Goal: Communication & Community: Answer question/provide support

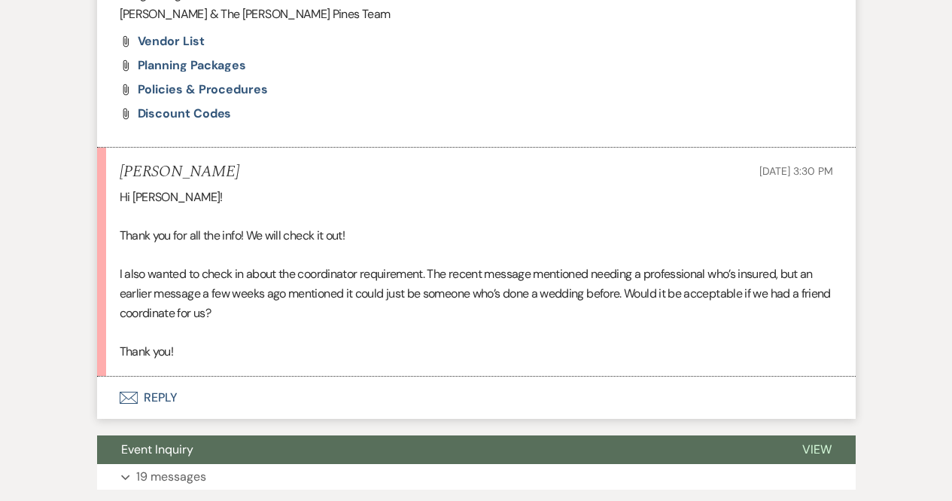
scroll to position [1184, 0]
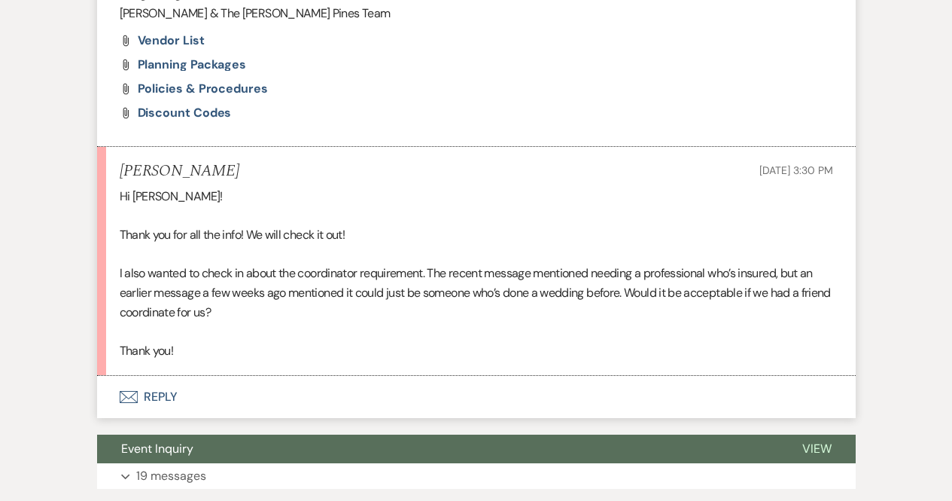
click at [167, 398] on button "Envelope Reply" at bounding box center [476, 397] width 759 height 42
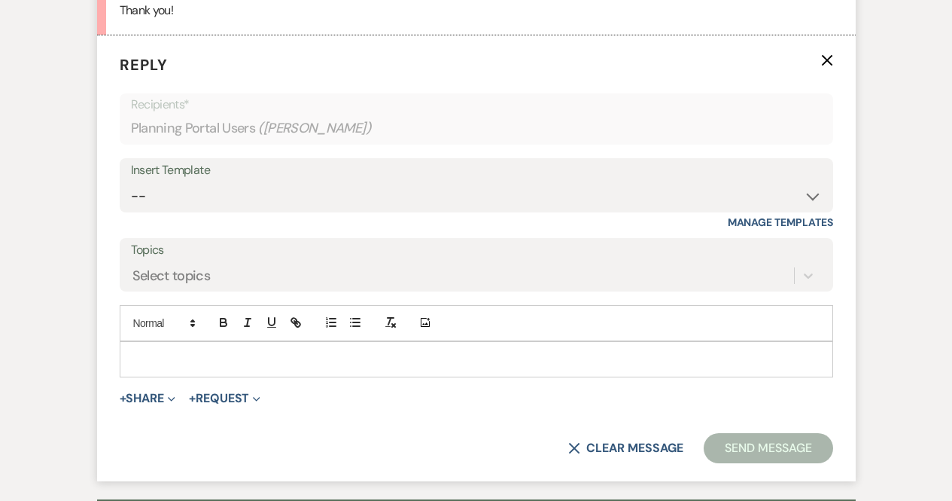
scroll to position [1546, 0]
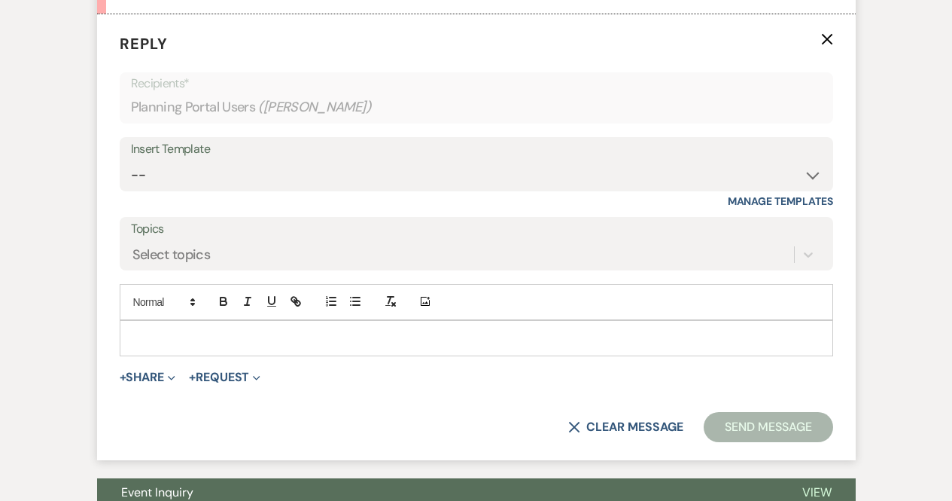
click at [234, 340] on p at bounding box center [477, 338] width 690 height 17
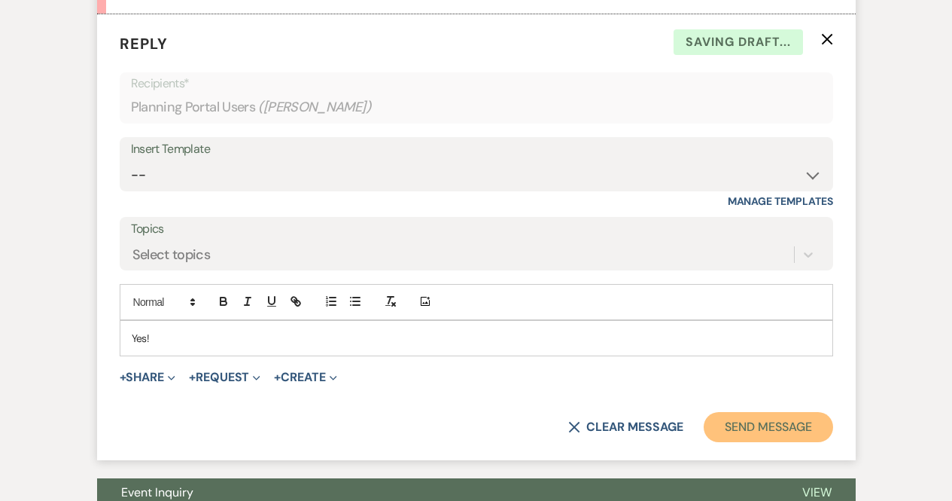
click at [759, 431] on button "Send Message" at bounding box center [768, 427] width 129 height 30
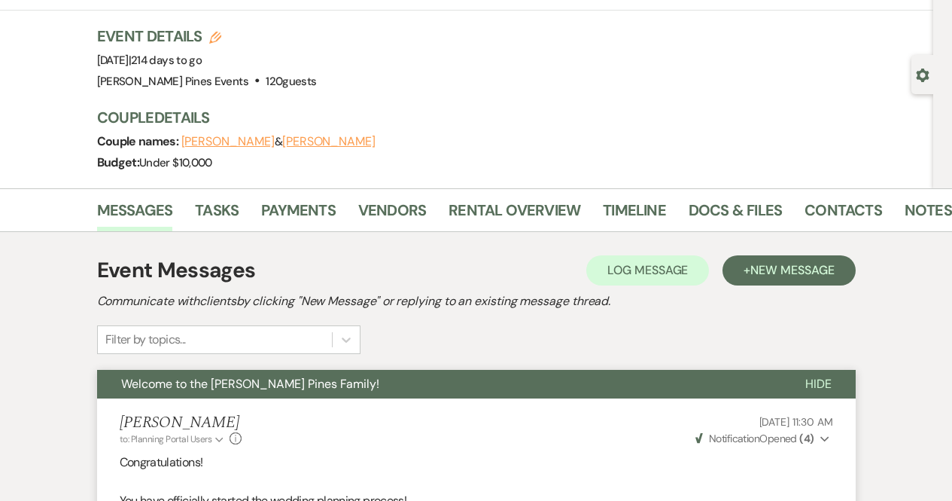
scroll to position [0, 0]
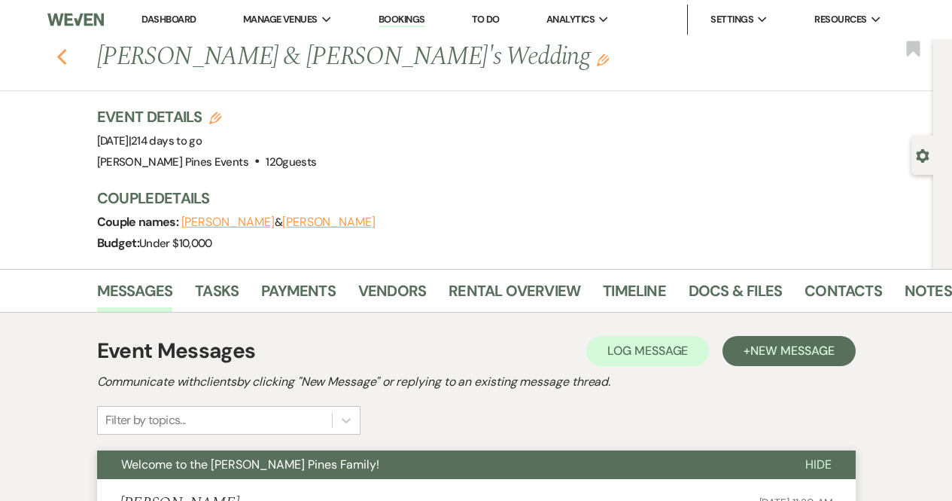
click at [66, 62] on use "button" at bounding box center [61, 57] width 10 height 17
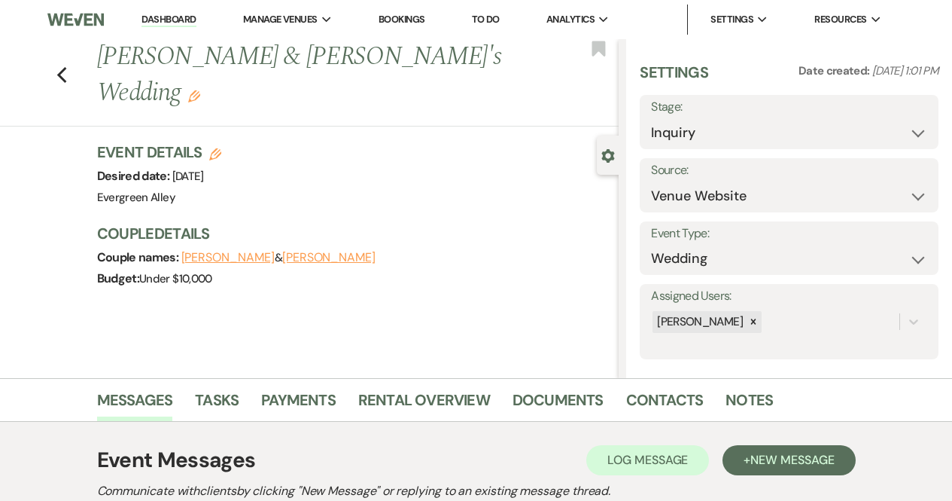
select select "5"
click at [66, 67] on use "button" at bounding box center [61, 75] width 10 height 17
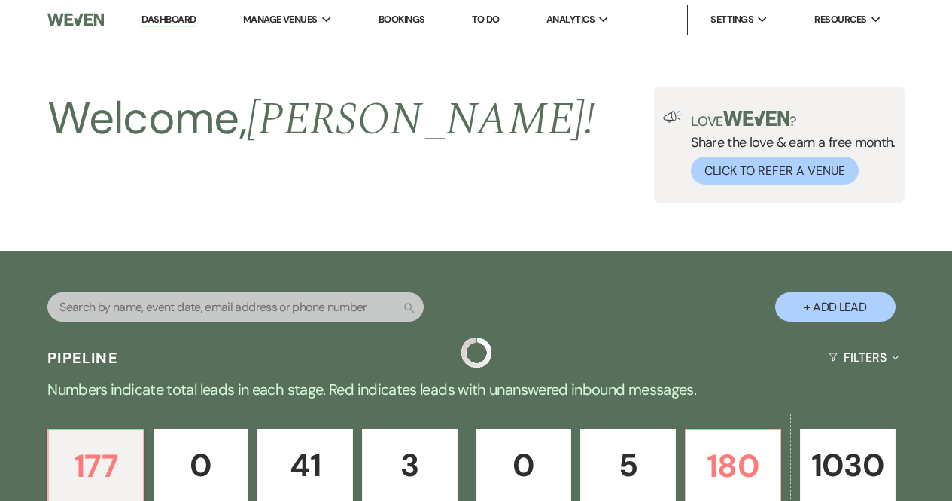
scroll to position [497, 0]
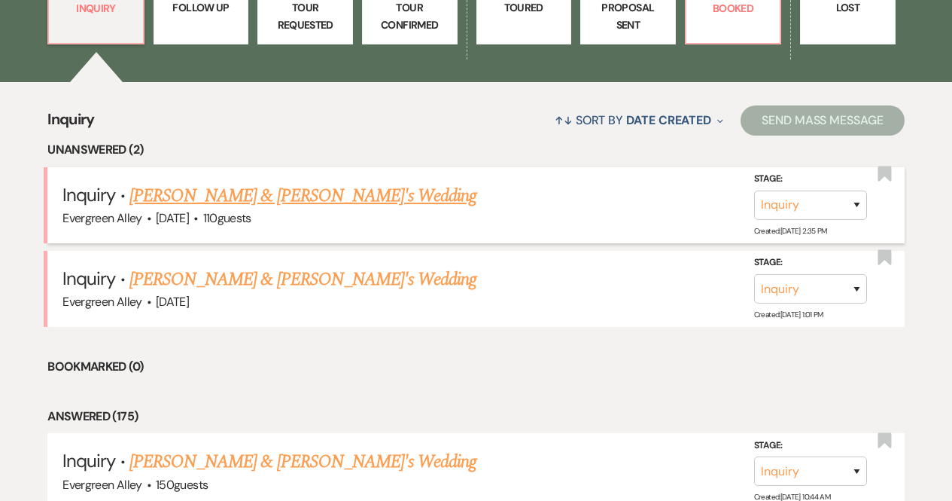
click at [205, 198] on link "[PERSON_NAME] & [PERSON_NAME]'s Wedding" at bounding box center [304, 195] width 348 height 27
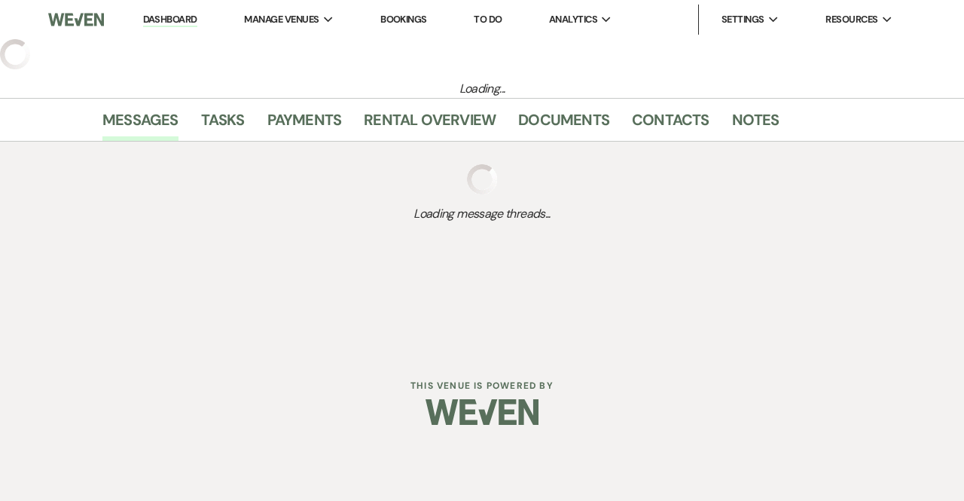
select select "5"
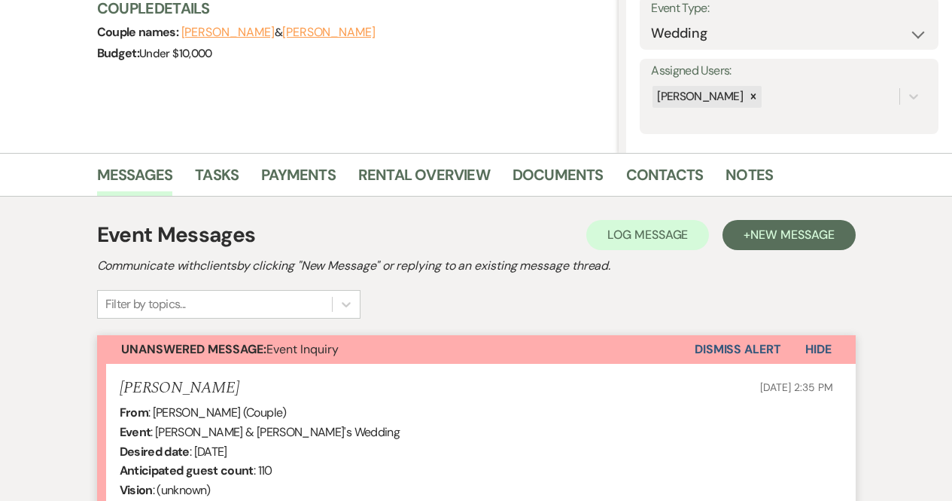
scroll to position [226, 0]
click at [700, 334] on button "Dismiss Alert" at bounding box center [738, 348] width 87 height 29
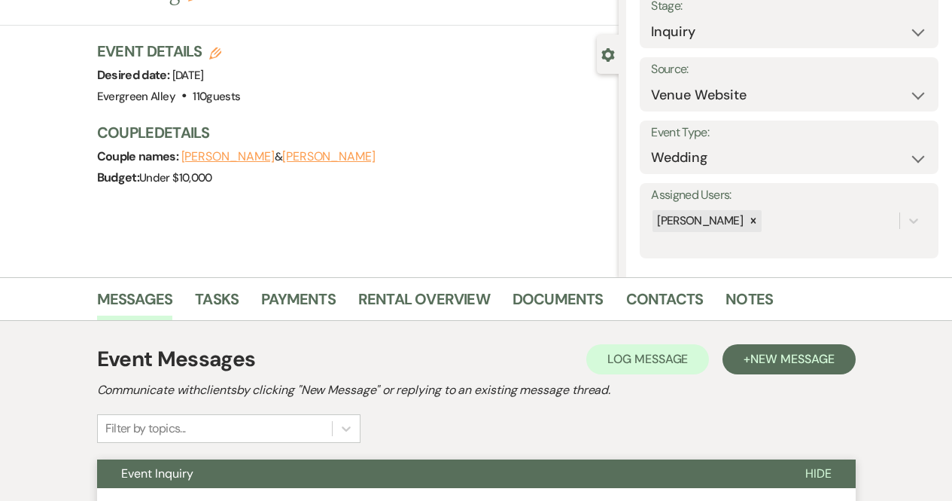
scroll to position [0, 0]
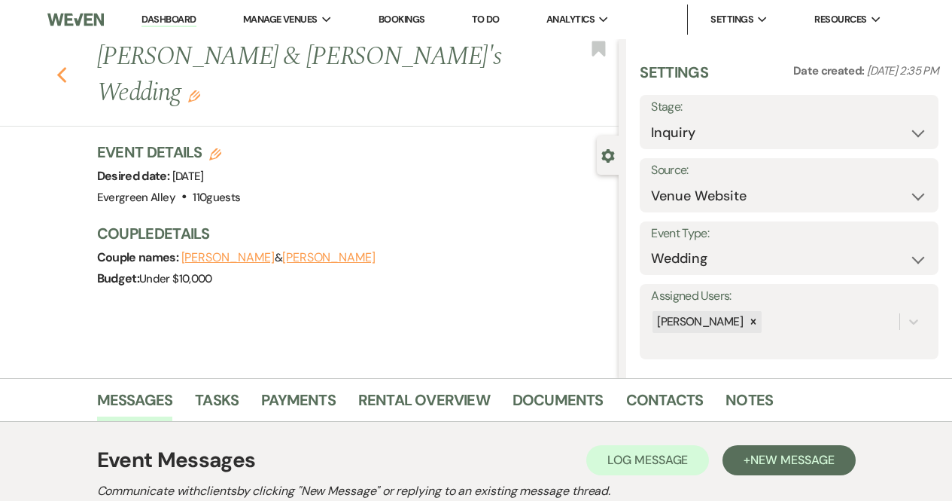
click at [66, 67] on use "button" at bounding box center [61, 75] width 10 height 17
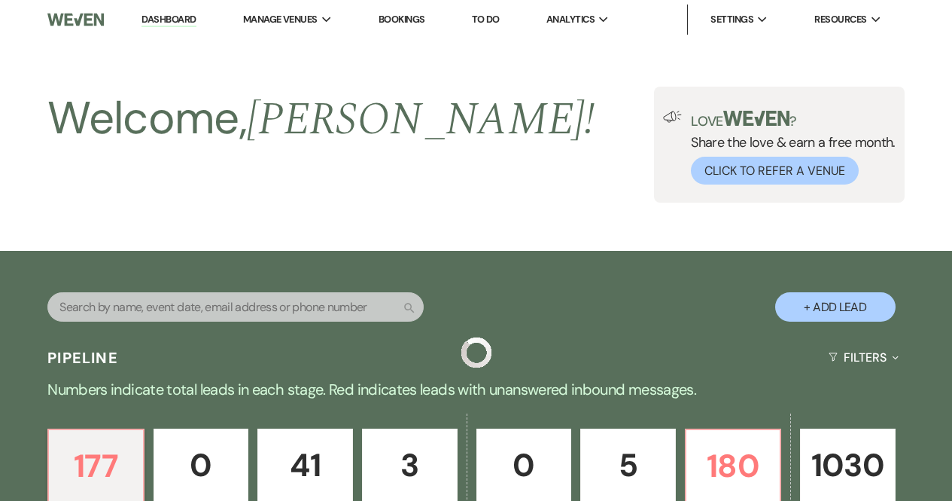
scroll to position [497, 0]
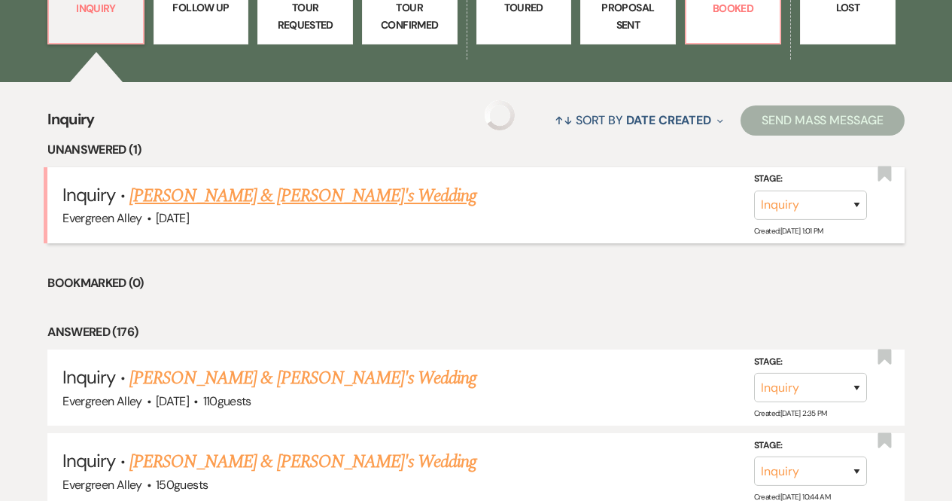
click at [250, 189] on link "[PERSON_NAME] & [PERSON_NAME]'s Wedding" at bounding box center [304, 195] width 348 height 27
select select "5"
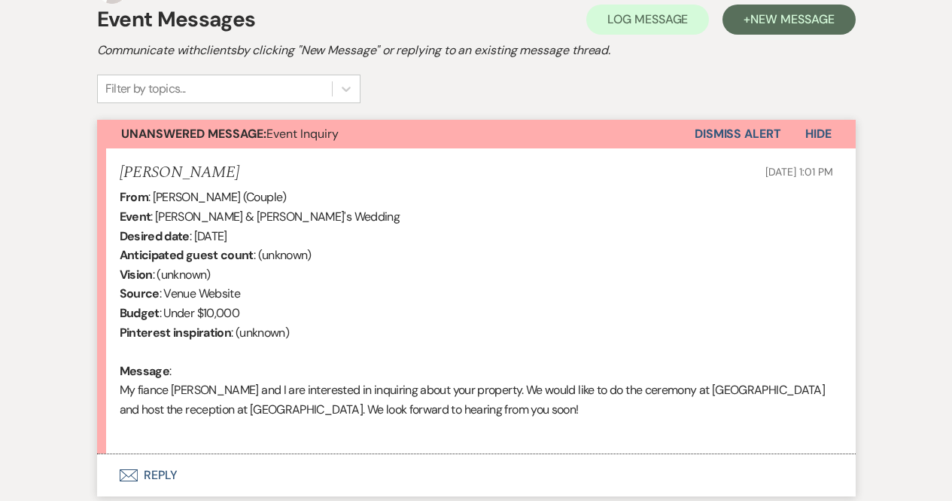
scroll to position [586, 0]
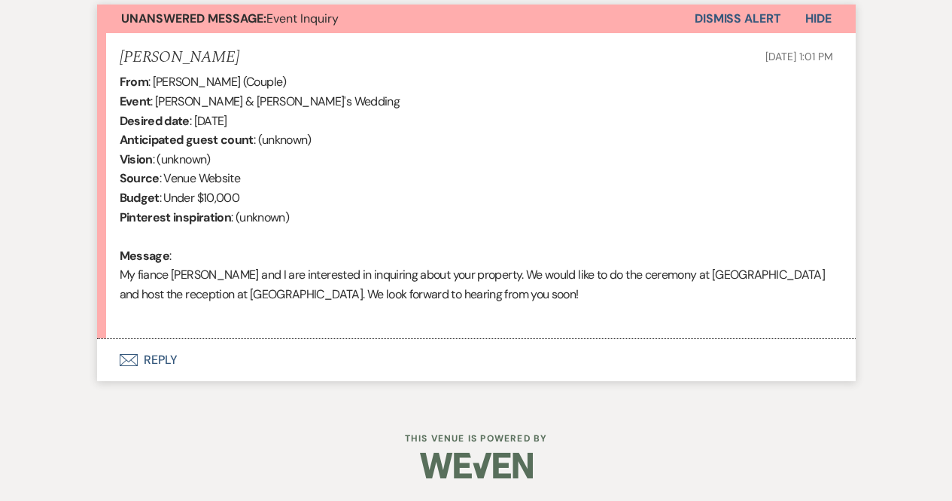
click at [351, 317] on div "From : [PERSON_NAME] (Couple) Event : [PERSON_NAME] & [PERSON_NAME]'s Wedding D…" at bounding box center [477, 197] width 714 height 251
click at [264, 349] on button "Envelope Reply" at bounding box center [476, 360] width 759 height 42
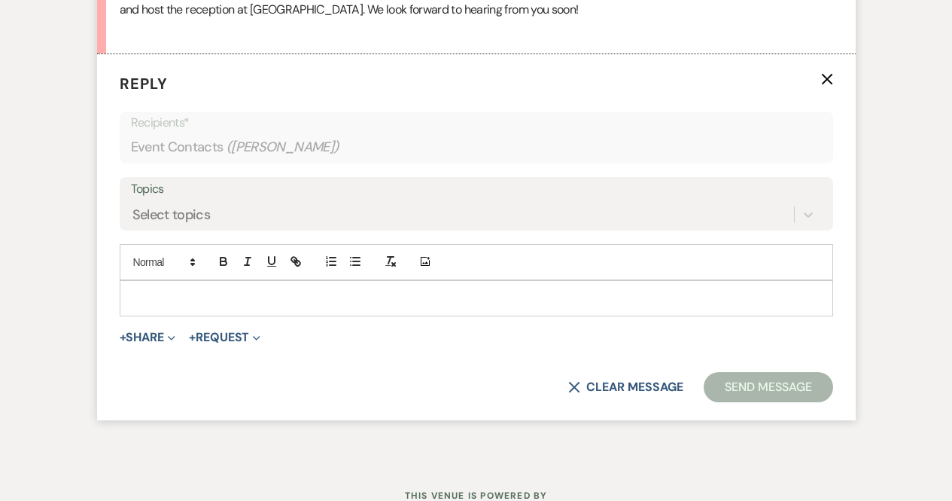
scroll to position [841, 0]
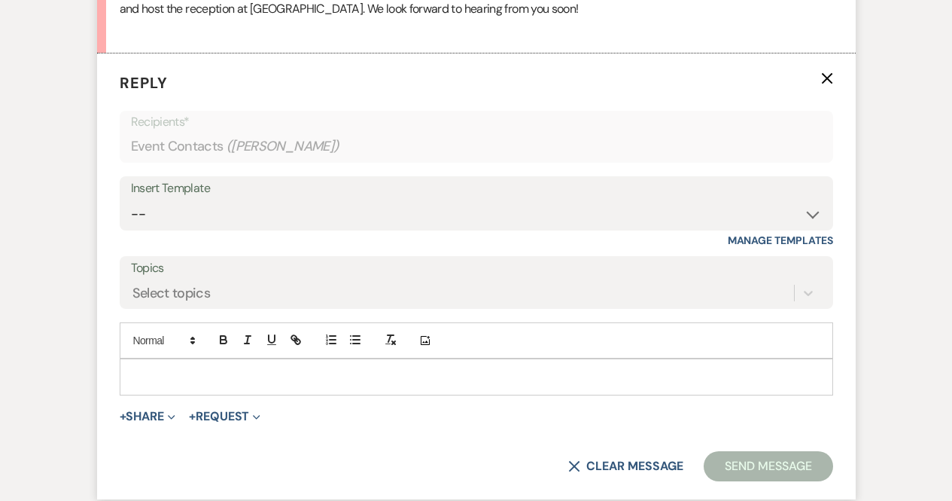
click at [230, 381] on p at bounding box center [477, 376] width 690 height 17
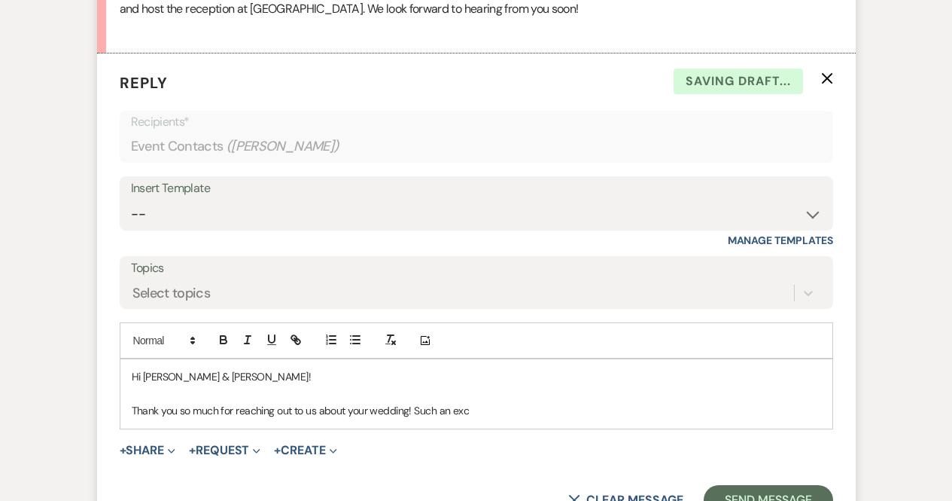
click at [512, 406] on p "Thank you so much for reaching out to us about your wedding! Such an exc" at bounding box center [477, 410] width 690 height 17
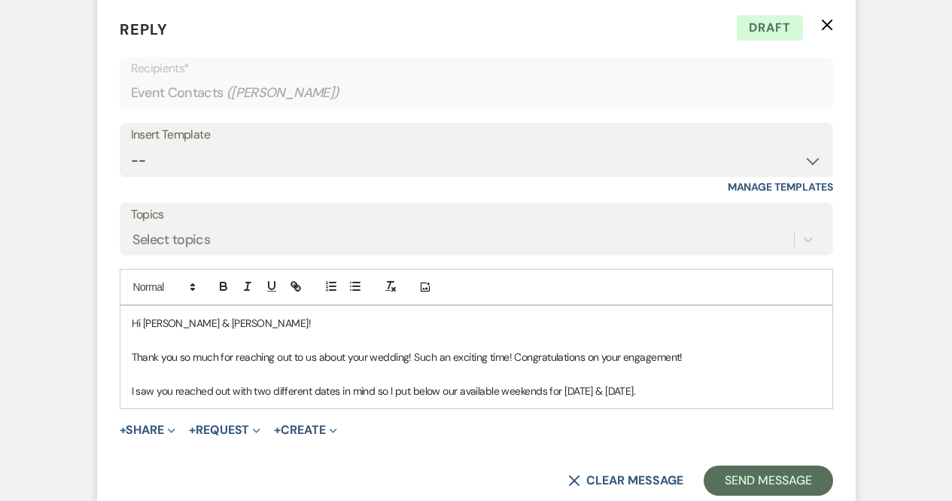
scroll to position [895, 0]
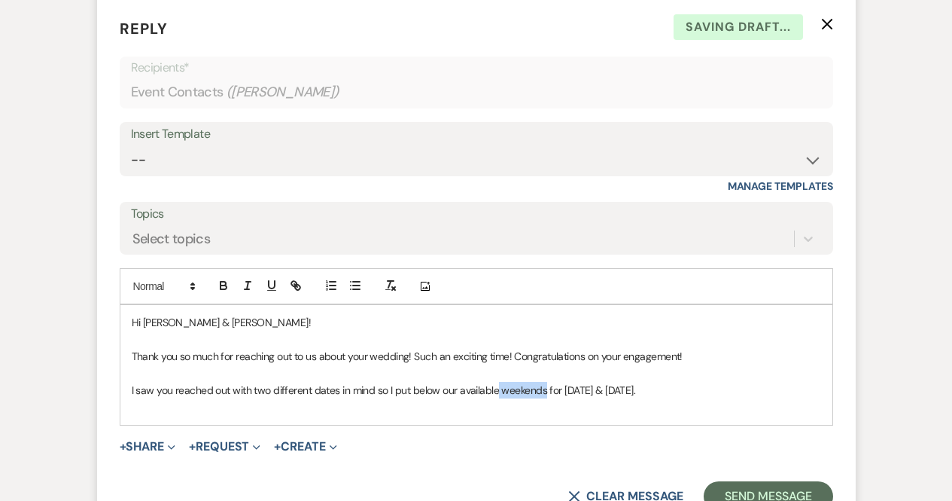
drag, startPoint x: 542, startPoint y: 395, endPoint x: 495, endPoint y: 397, distance: 46.7
click at [495, 397] on p "I saw you reached out with two different dates in mind so I put below our avail…" at bounding box center [477, 390] width 690 height 17
click at [709, 401] on p at bounding box center [477, 406] width 690 height 17
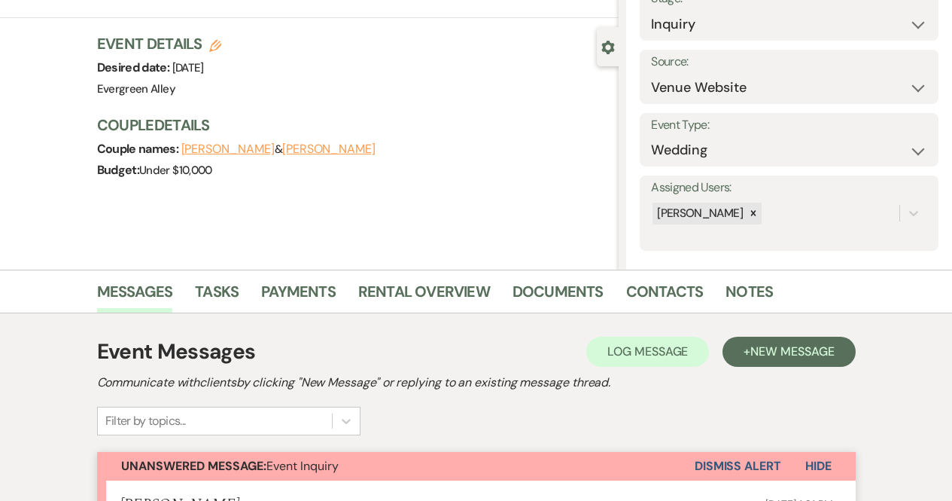
scroll to position [0, 0]
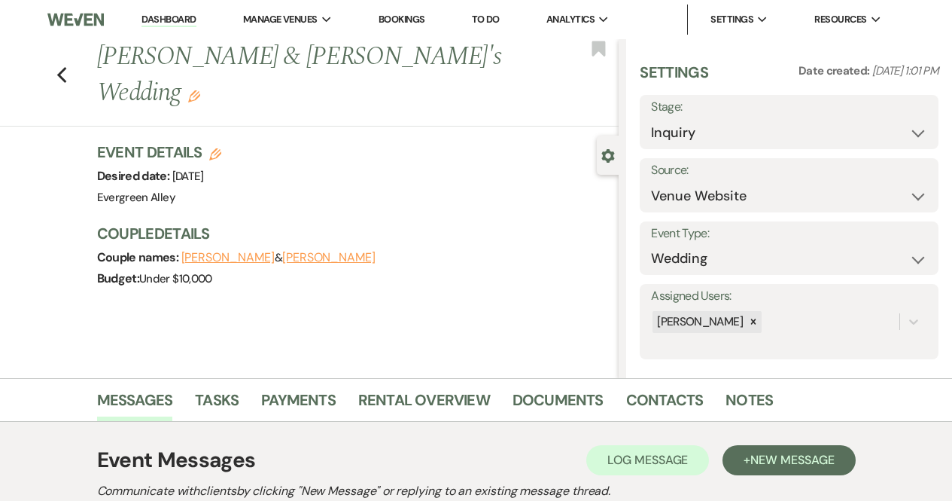
click at [394, 24] on link "Bookings" at bounding box center [402, 19] width 47 height 13
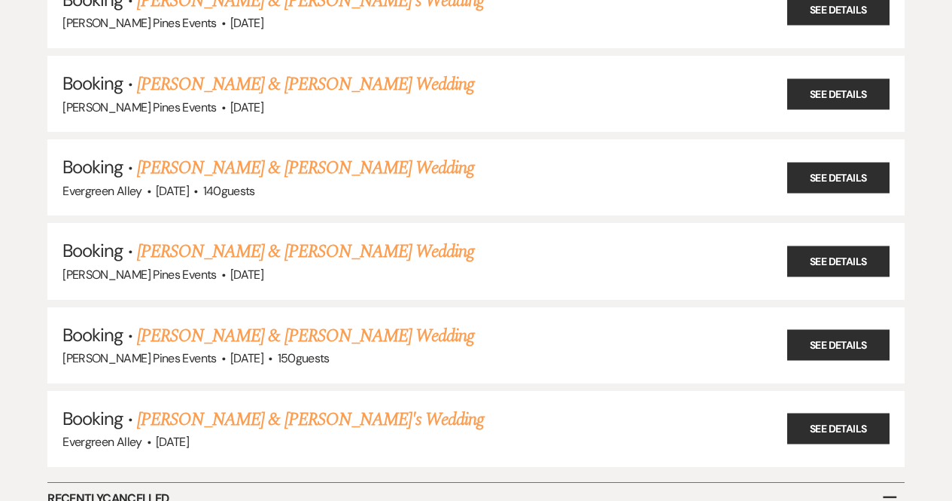
scroll to position [5257, 0]
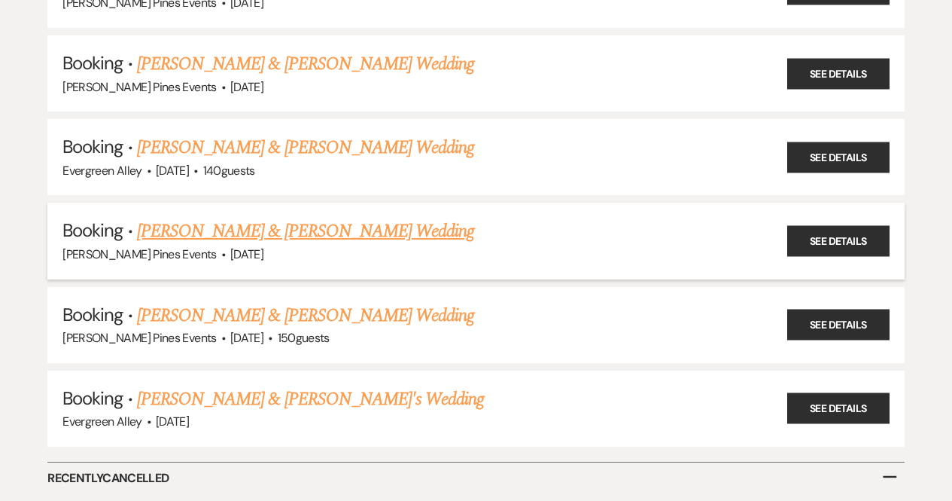
click at [263, 218] on link "[PERSON_NAME] & [PERSON_NAME] Wedding" at bounding box center [305, 231] width 337 height 27
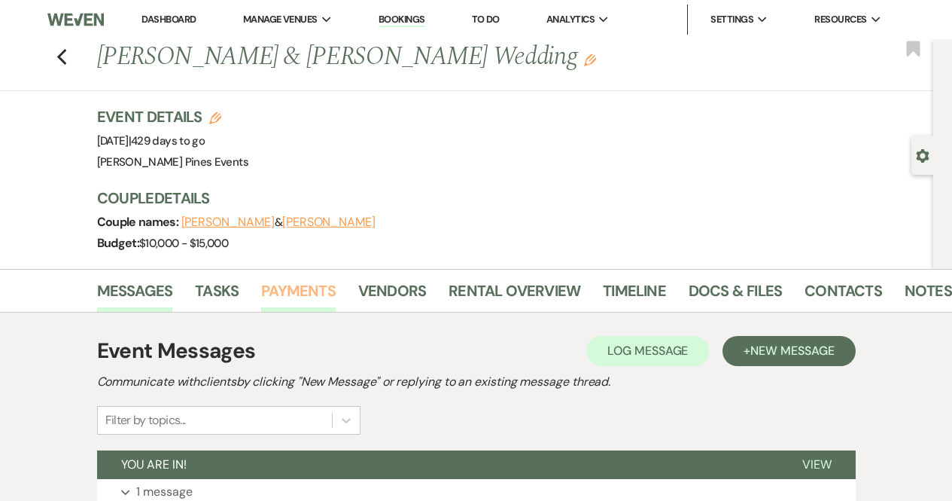
click at [297, 306] on link "Payments" at bounding box center [298, 295] width 75 height 33
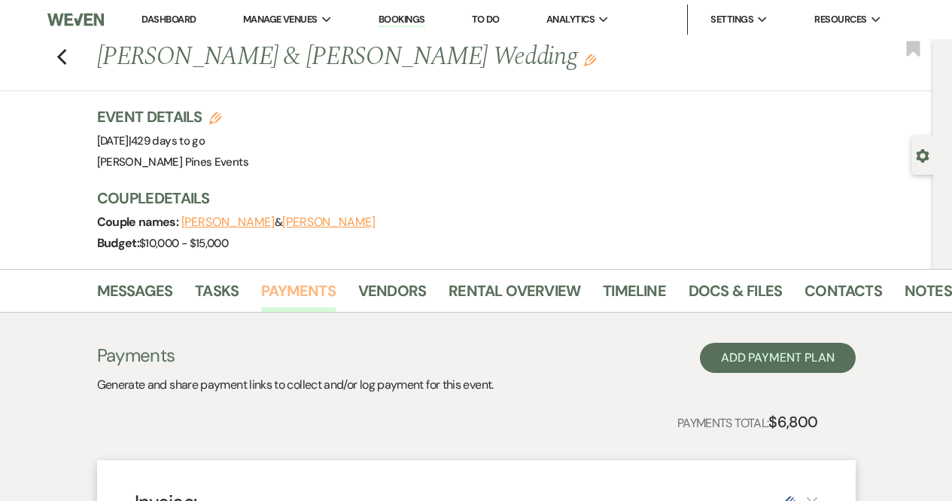
scroll to position [86, 0]
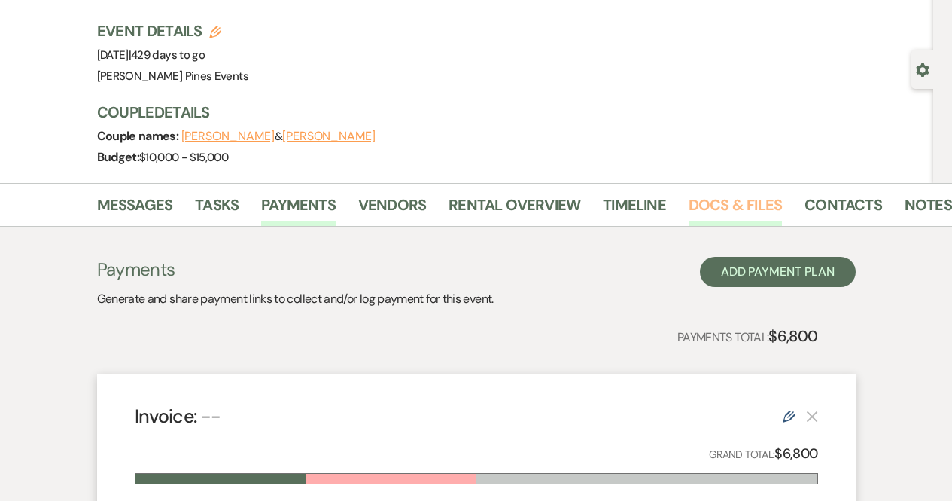
click at [712, 206] on link "Docs & Files" at bounding box center [735, 209] width 93 height 33
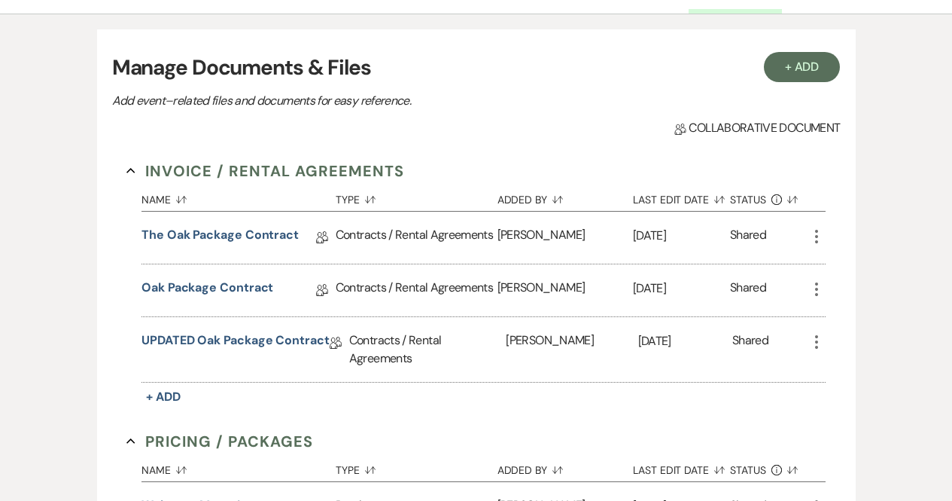
scroll to position [315, 0]
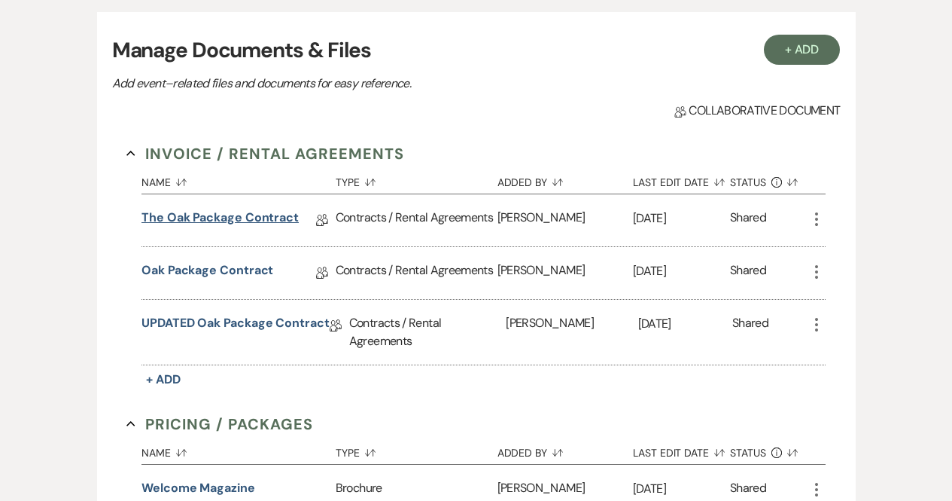
click at [230, 221] on link "The Oak Package Contract" at bounding box center [220, 220] width 157 height 23
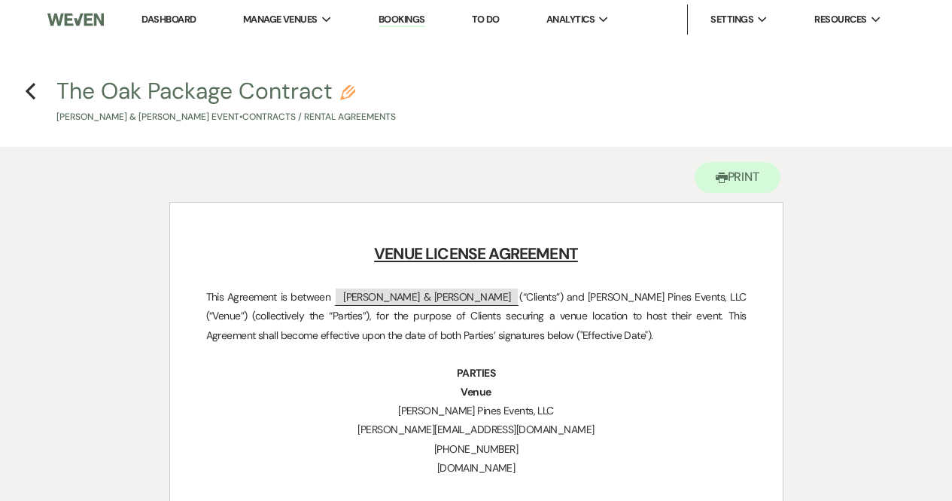
click at [20, 90] on h4 "Previous The Oak Package Contract Pencil [PERSON_NAME] & [PERSON_NAME] Event • …" at bounding box center [476, 99] width 952 height 49
click at [170, 11] on li "Dashboard" at bounding box center [168, 20] width 69 height 30
click at [171, 17] on link "Dashboard" at bounding box center [169, 19] width 54 height 13
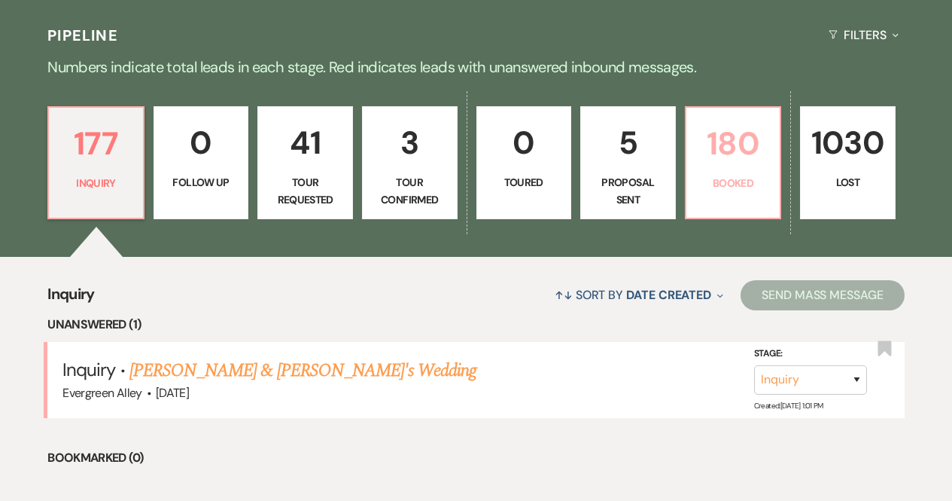
click at [729, 206] on link "180 Booked" at bounding box center [733, 162] width 97 height 113
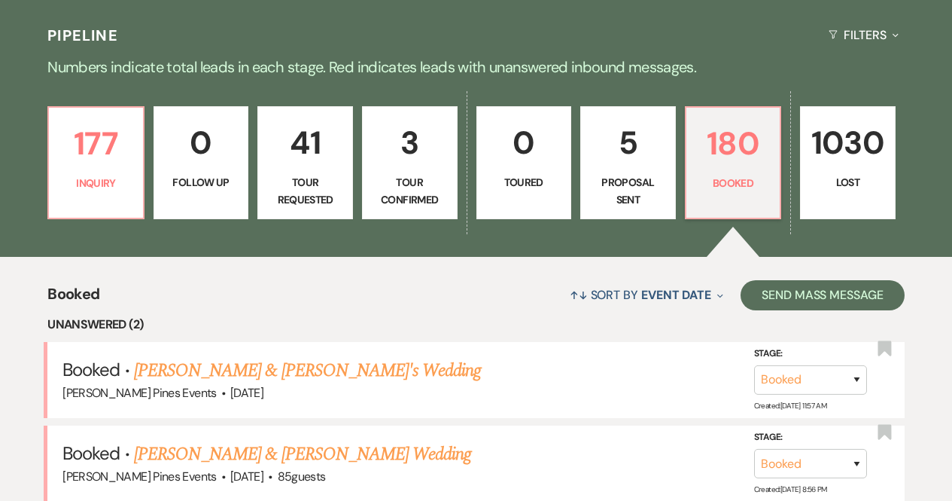
scroll to position [326, 0]
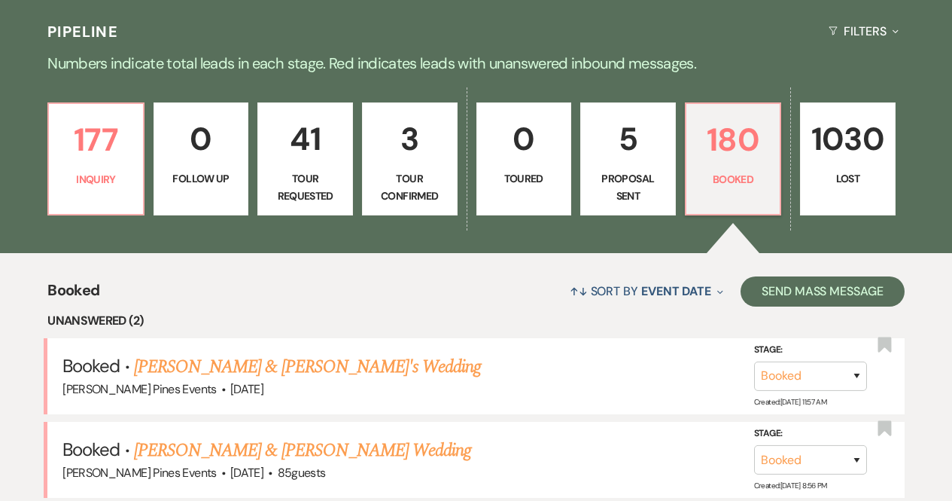
click at [600, 202] on p "Proposal Sent" at bounding box center [628, 187] width 76 height 34
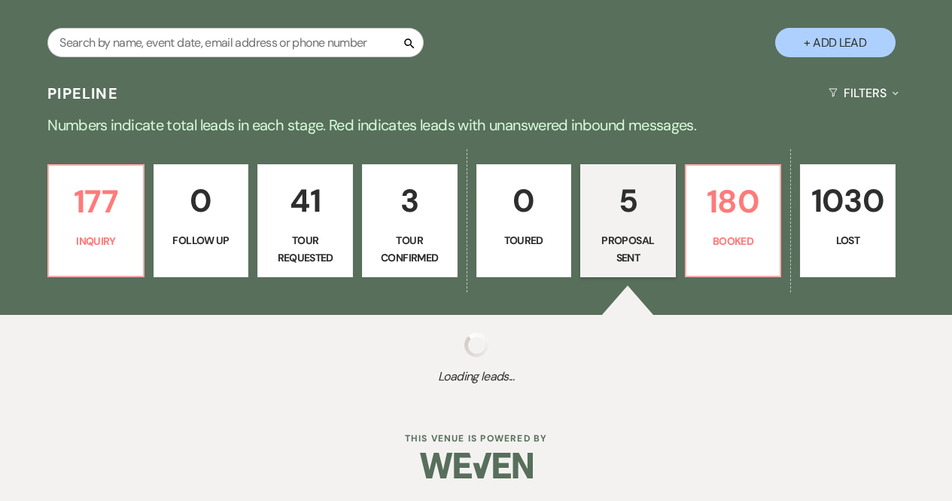
select select "6"
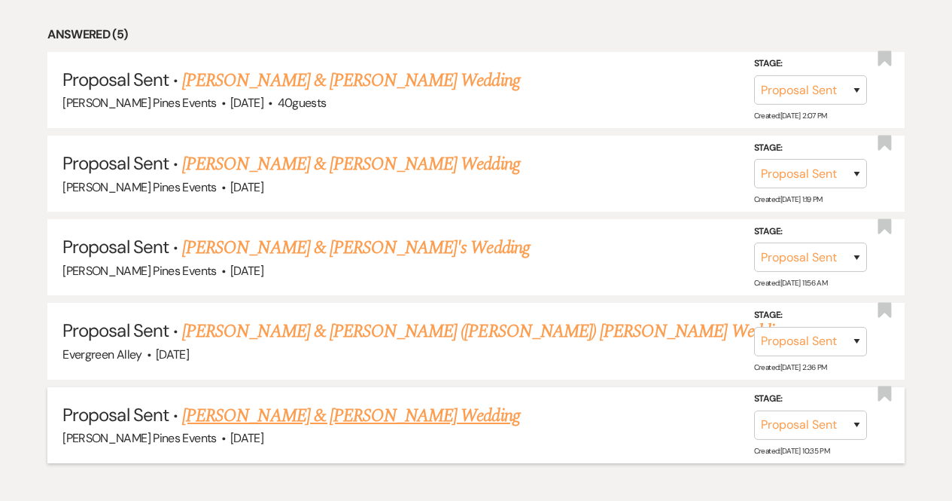
scroll to position [708, 0]
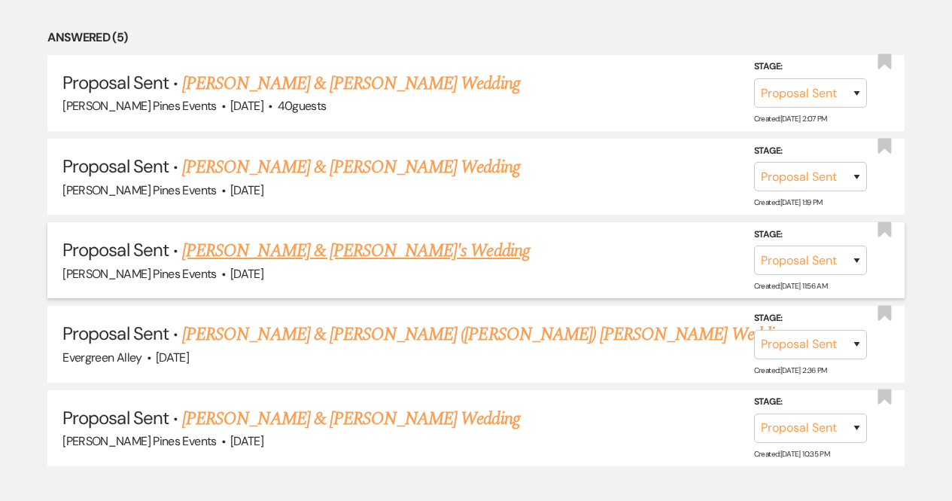
click at [334, 251] on link "[PERSON_NAME] & [PERSON_NAME]'s Wedding" at bounding box center [356, 250] width 348 height 27
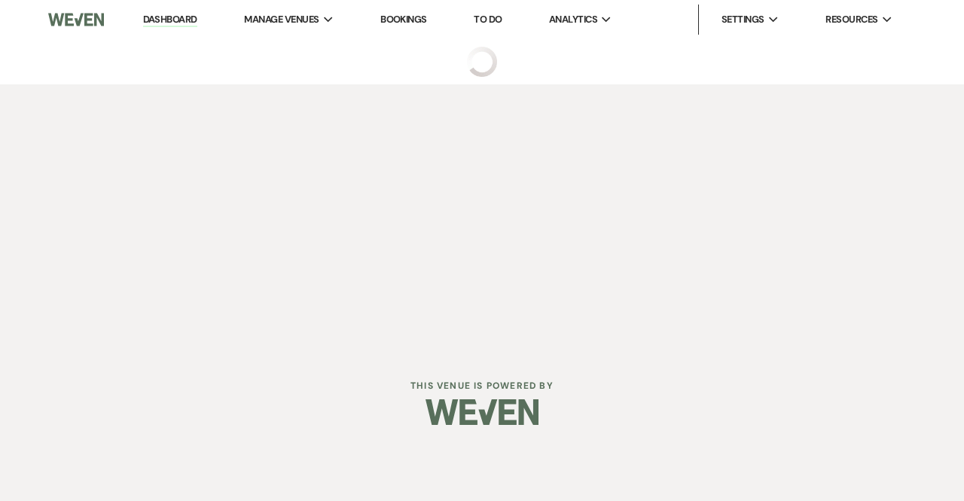
select select "6"
select select "8"
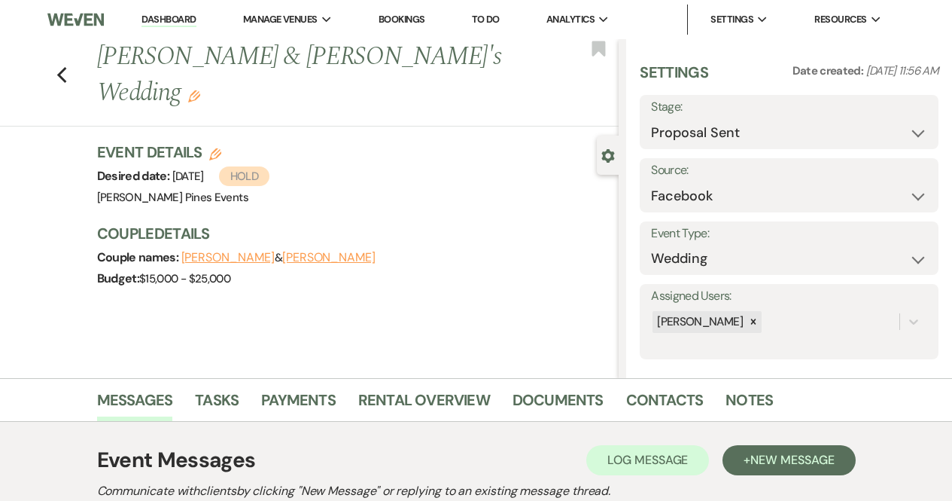
click at [58, 63] on div "Previous [PERSON_NAME] & [PERSON_NAME]'s Wedding Edit Bookmark" at bounding box center [305, 82] width 626 height 87
click at [65, 66] on icon "Previous" at bounding box center [61, 75] width 11 height 18
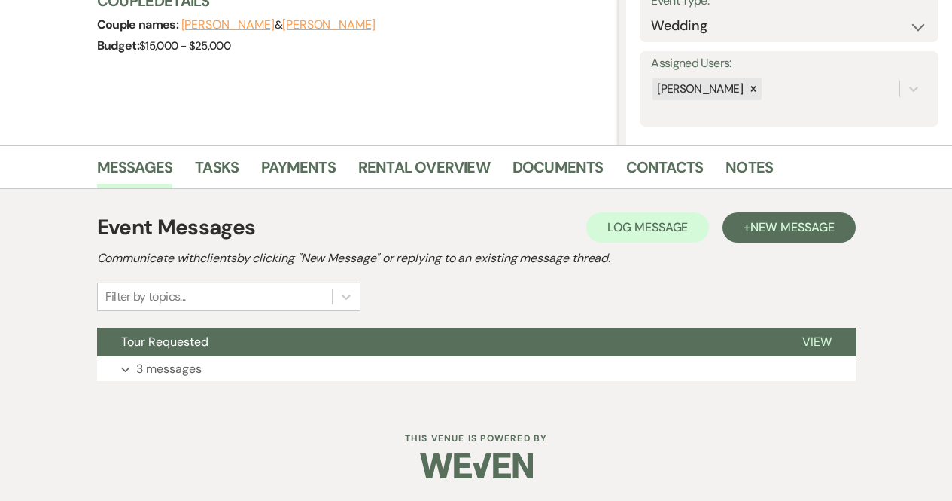
select select "6"
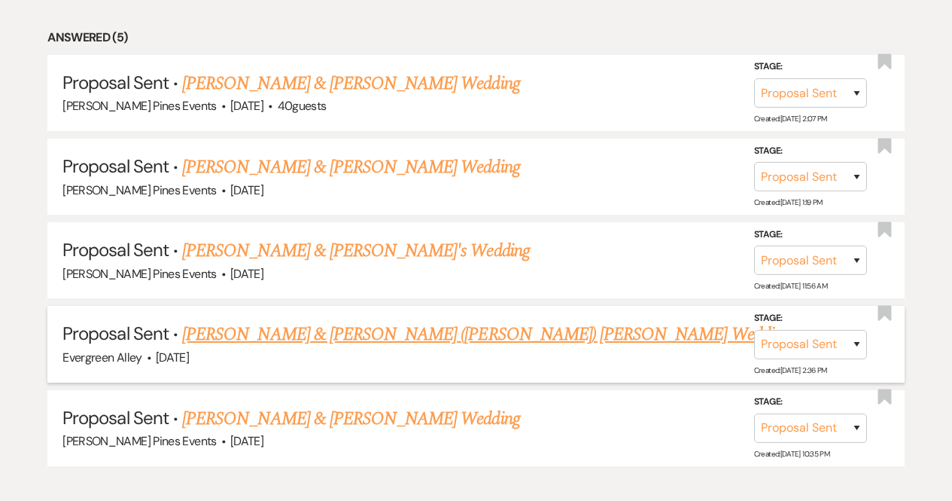
click at [272, 332] on link "[PERSON_NAME] & [PERSON_NAME] ([PERSON_NAME]) [PERSON_NAME] Wedding" at bounding box center [486, 334] width 608 height 27
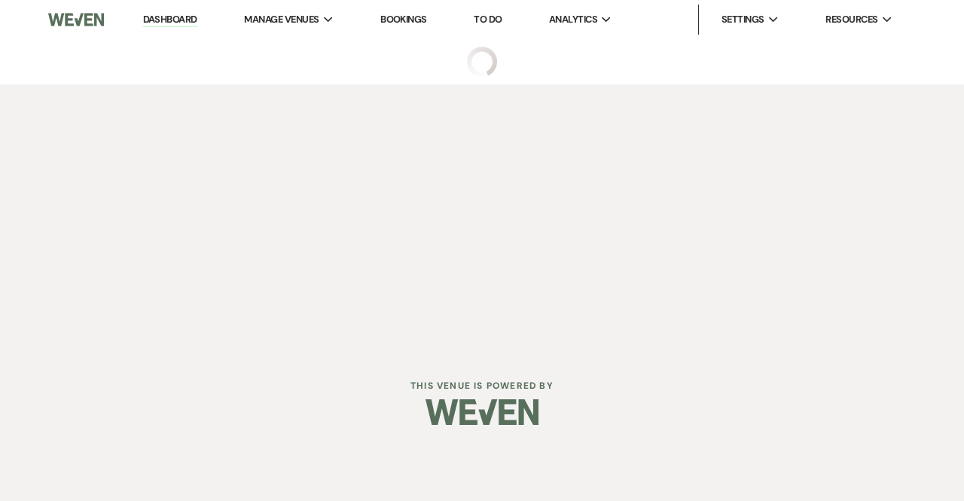
select select "6"
select select "5"
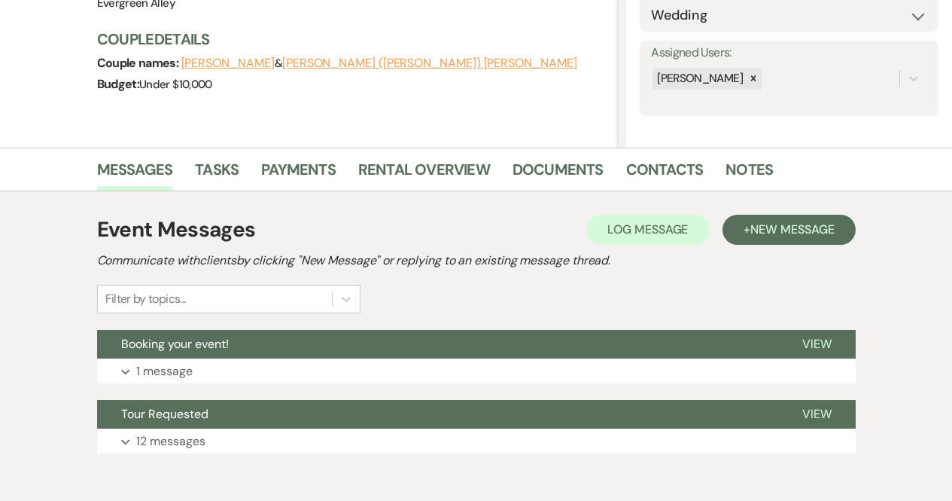
scroll to position [239, 0]
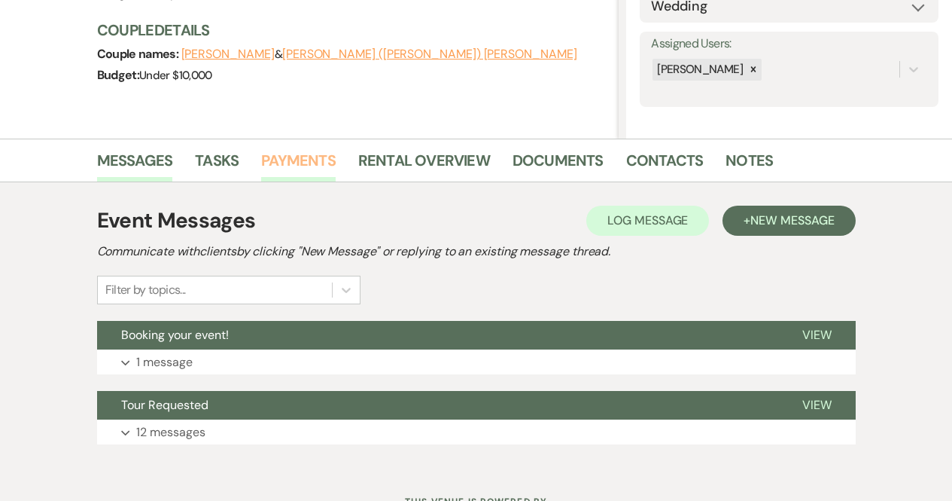
click at [309, 151] on link "Payments" at bounding box center [298, 164] width 75 height 33
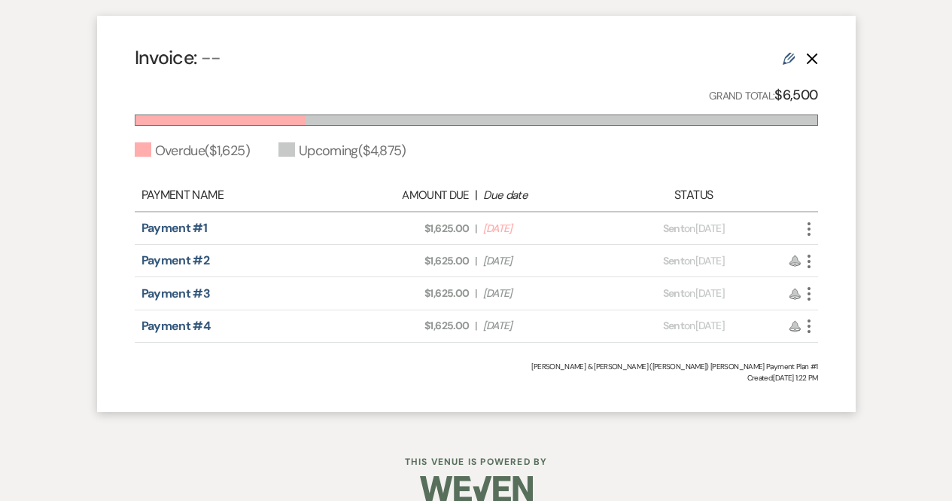
scroll to position [576, 0]
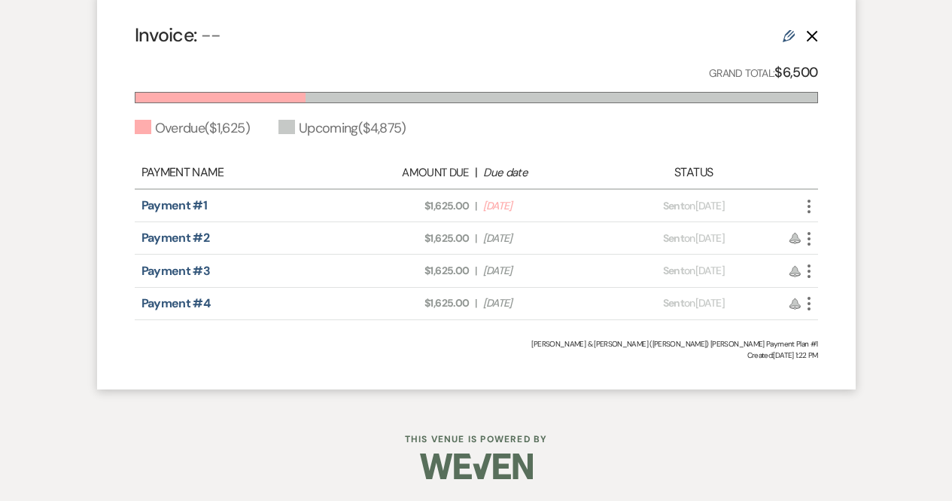
click at [803, 200] on icon "More" at bounding box center [809, 206] width 18 height 18
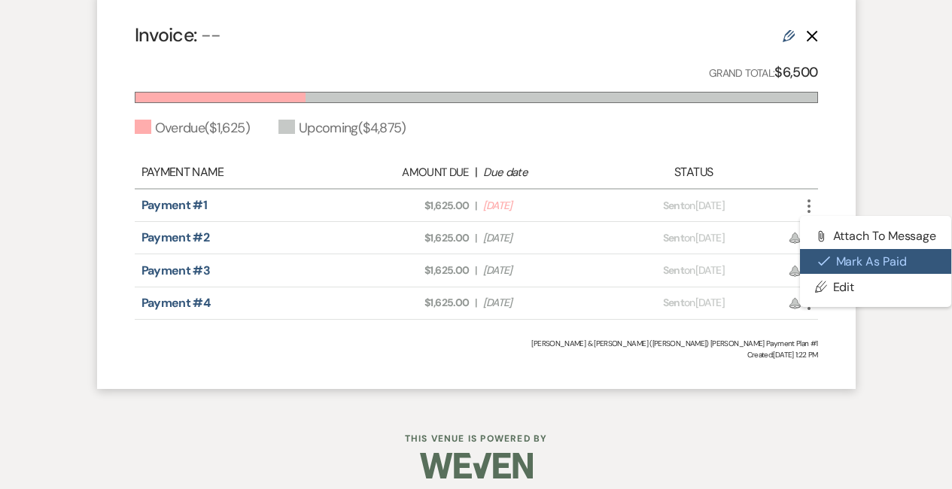
click at [831, 264] on button "Check [PERSON_NAME] [PERSON_NAME] as Paid" at bounding box center [876, 262] width 152 height 26
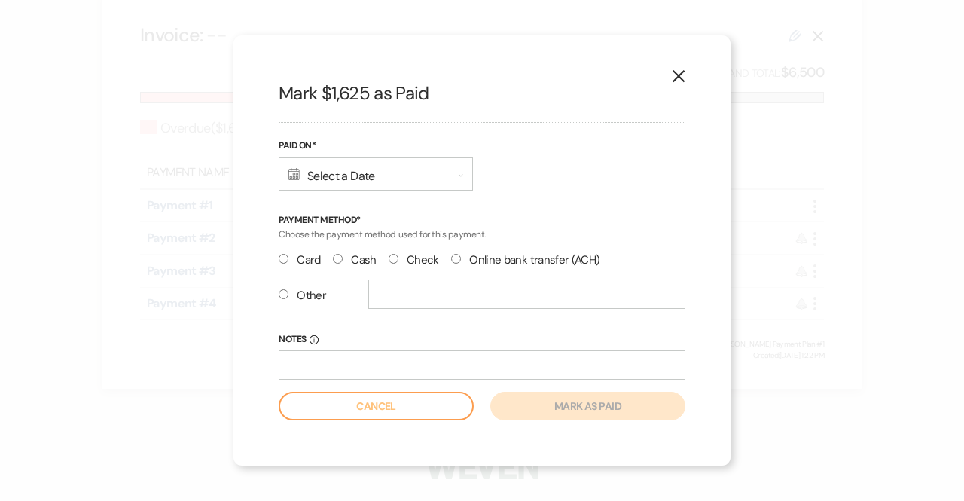
click at [391, 267] on label "Check" at bounding box center [414, 260] width 50 height 20
click at [391, 264] on input "Check" at bounding box center [394, 259] width 10 height 10
radio input "true"
click at [361, 185] on div "Calendar Select a Date Expand" at bounding box center [376, 173] width 194 height 33
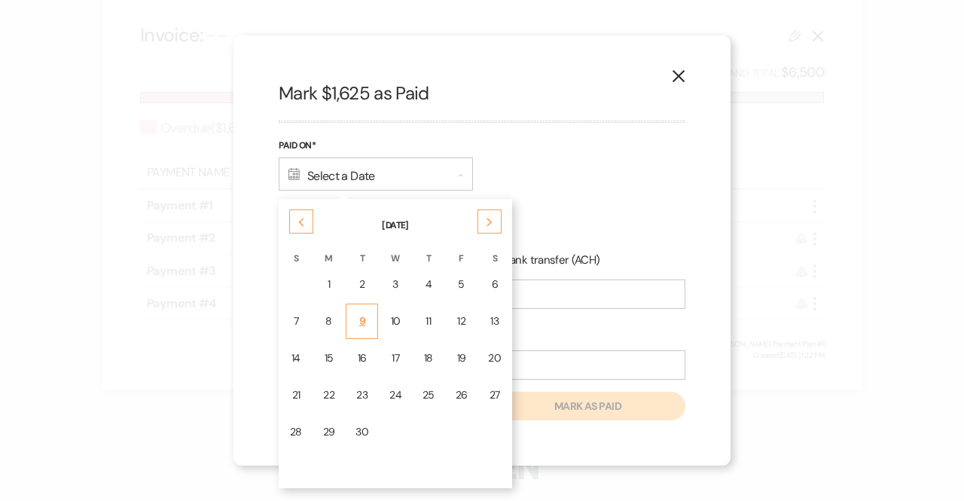
click at [368, 323] on td "9" at bounding box center [362, 320] width 32 height 35
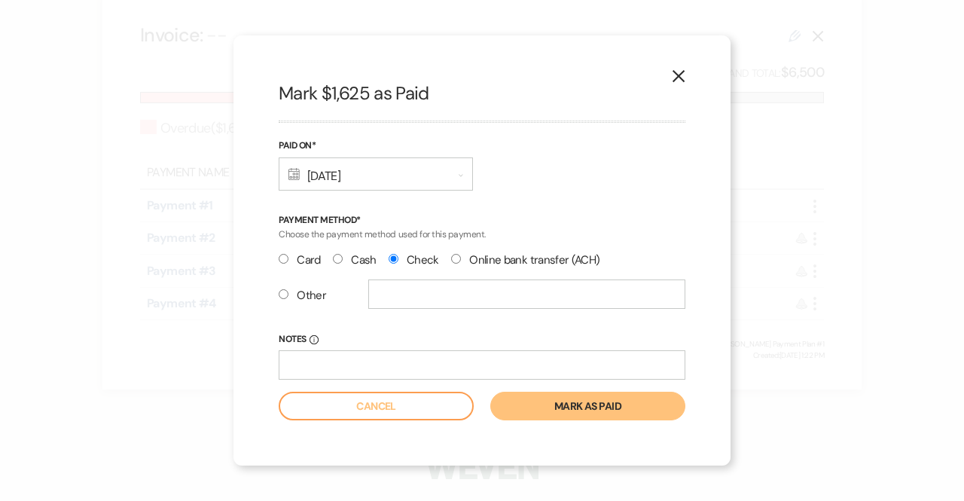
click at [568, 408] on button "Mark as paid" at bounding box center [587, 406] width 195 height 29
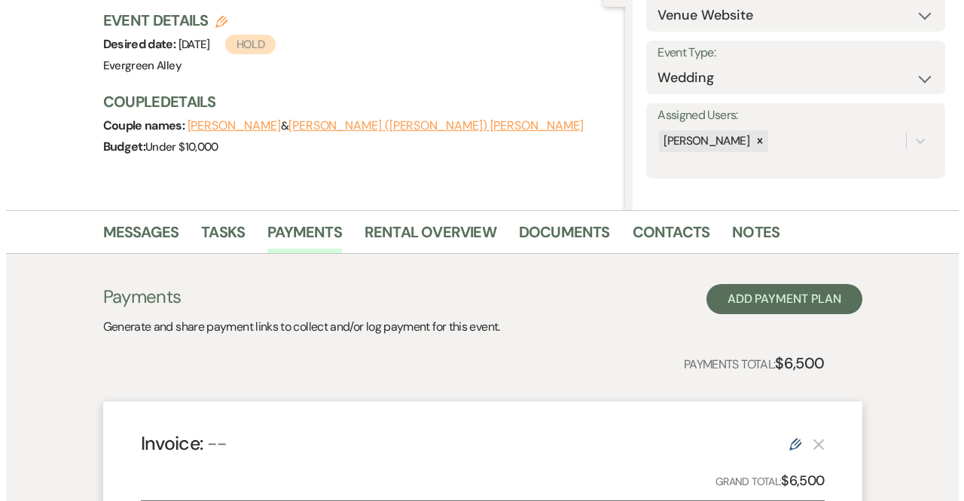
scroll to position [0, 0]
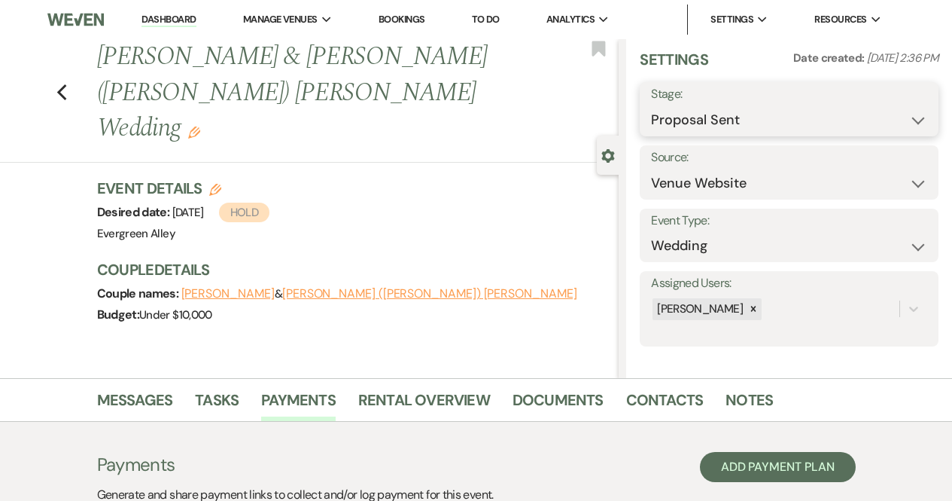
click at [758, 130] on select "Inquiry Follow Up Tour Requested Tour Confirmed Toured Proposal Sent Booked Lost" at bounding box center [789, 119] width 276 height 29
select select "7"
click at [651, 105] on select "Inquiry Follow Up Tour Requested Tour Confirmed Toured Proposal Sent Booked Lost" at bounding box center [789, 119] width 276 height 29
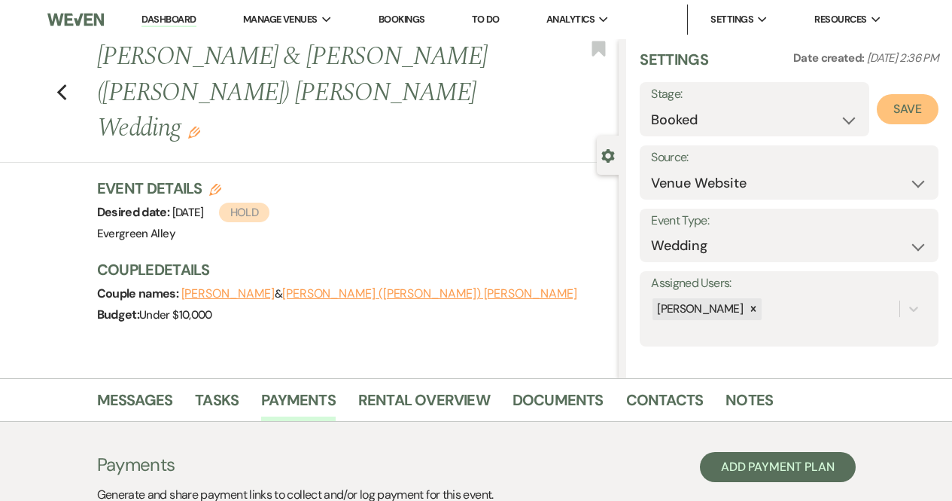
click at [887, 120] on button "Save" at bounding box center [908, 109] width 62 height 30
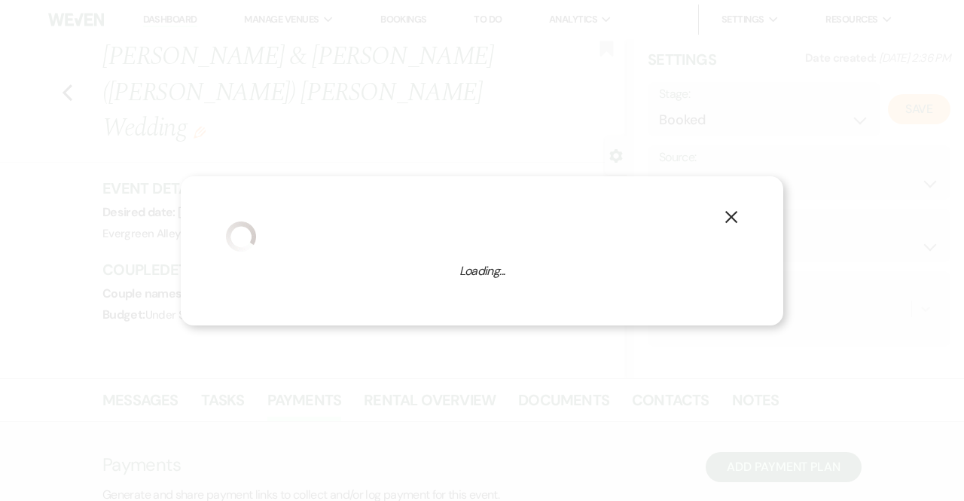
select select "1"
select select "767"
select select "false"
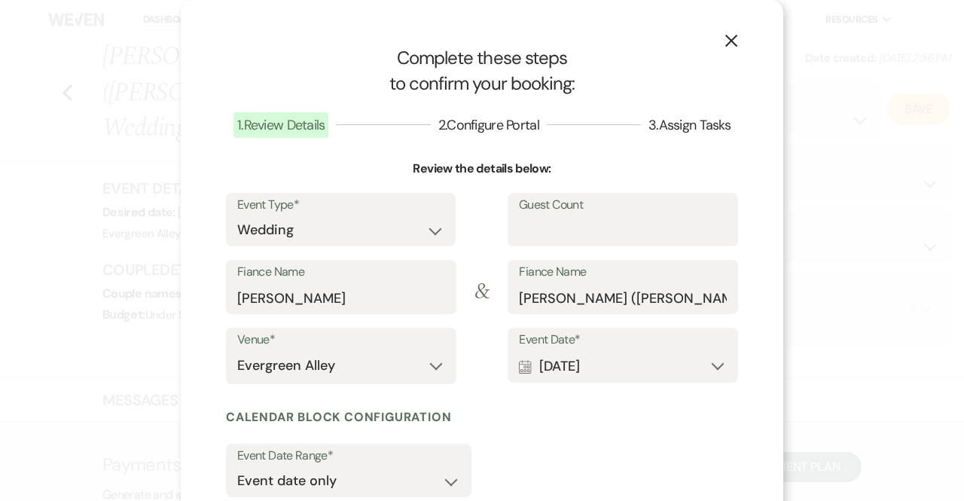
scroll to position [163, 0]
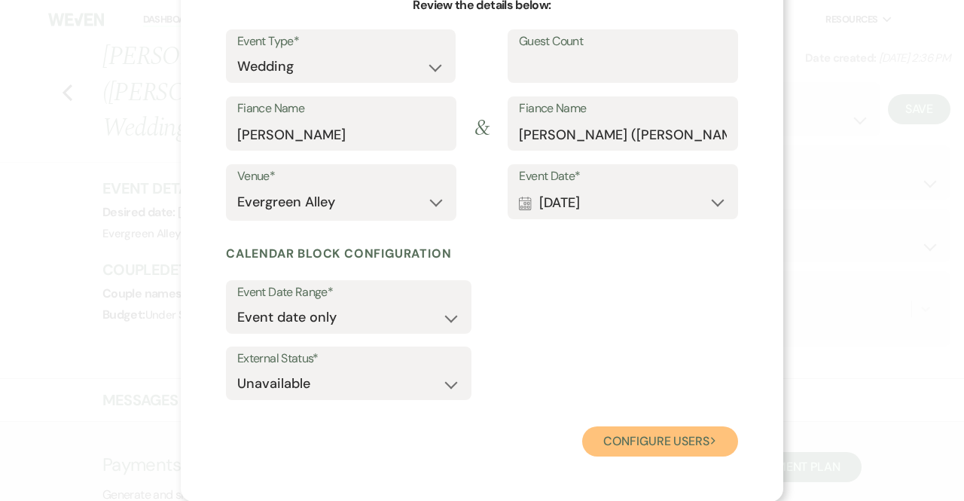
click at [652, 455] on button "Configure users Next" at bounding box center [660, 441] width 156 height 30
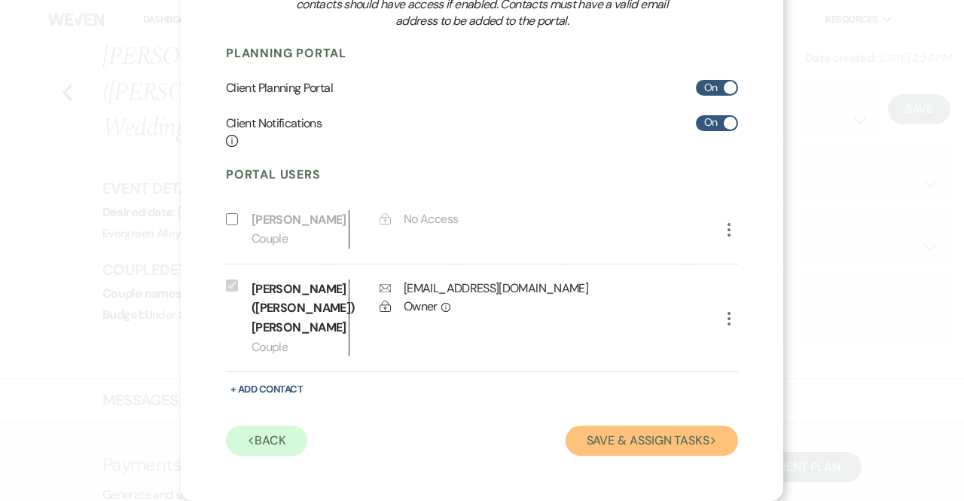
click at [641, 436] on button "Save & Assign Tasks Next" at bounding box center [651, 440] width 172 height 30
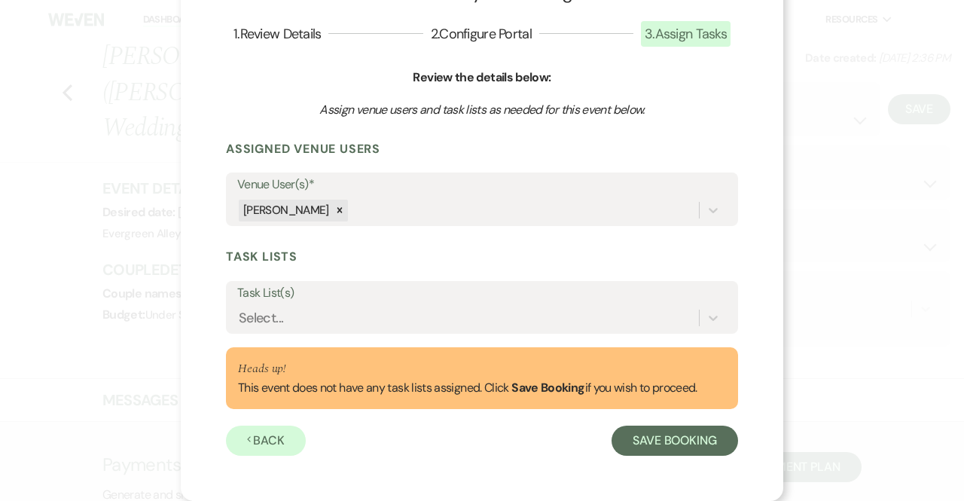
scroll to position [91, 0]
click at [629, 443] on button "Save Booking" at bounding box center [674, 440] width 126 height 30
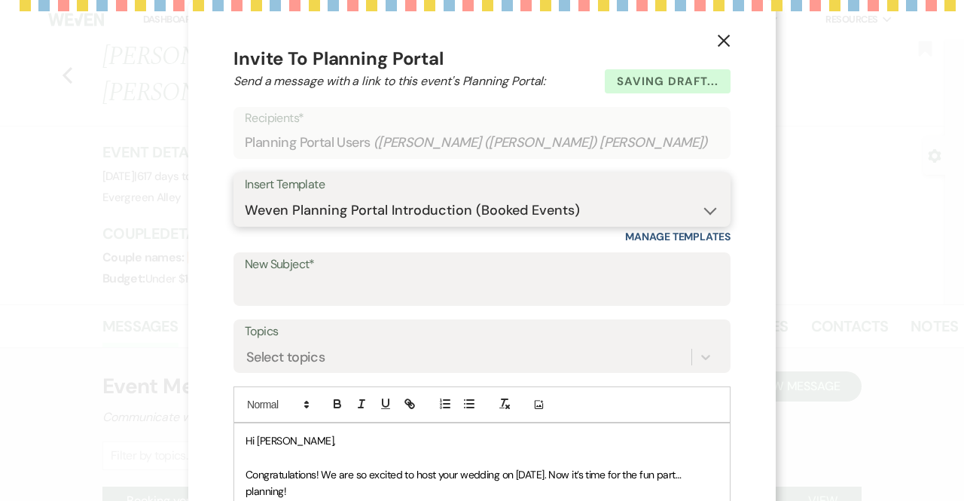
click at [357, 213] on select "-- Weven Planning Portal Introduction (Booked Events) Tour Request Response Fol…" at bounding box center [482, 210] width 474 height 29
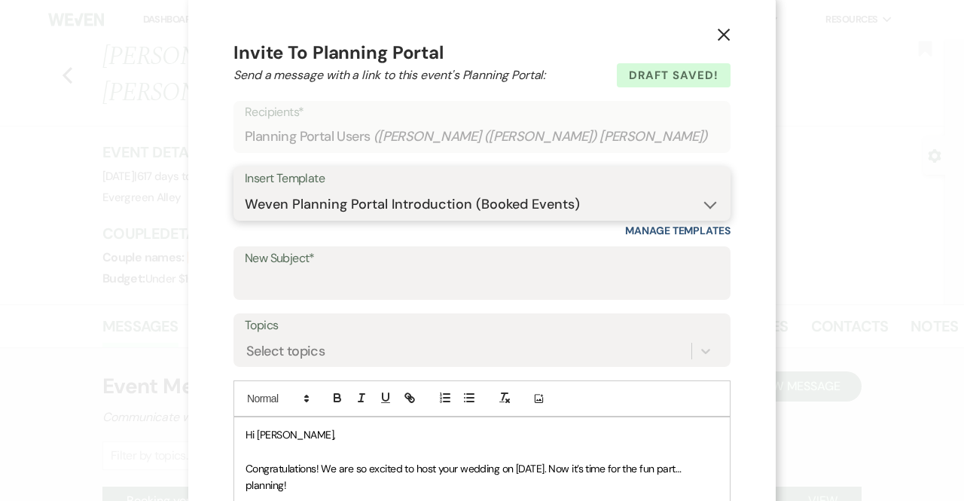
select select "5226"
click at [245, 190] on select "-- Weven Planning Portal Introduction (Booked Events) Tour Request Response Fol…" at bounding box center [482, 204] width 474 height 29
type input "Welcome to the Evergreen Alley Family!"
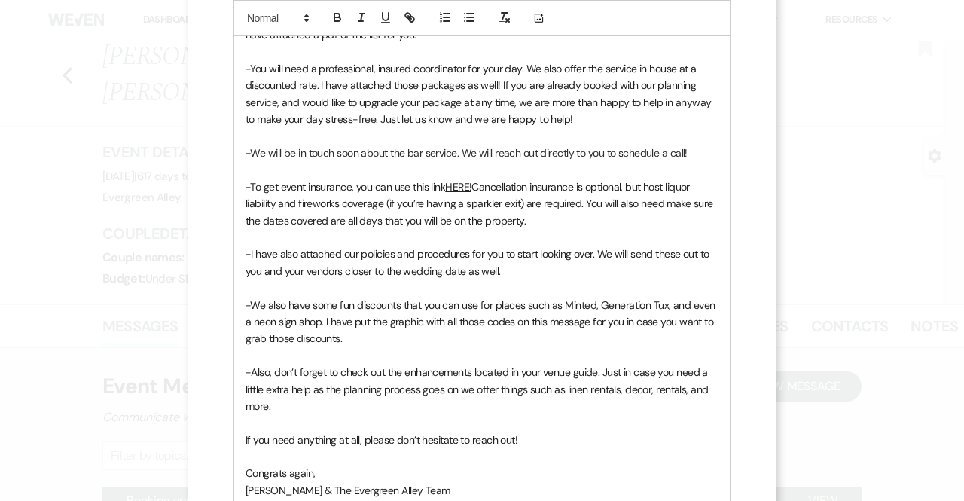
scroll to position [785, 0]
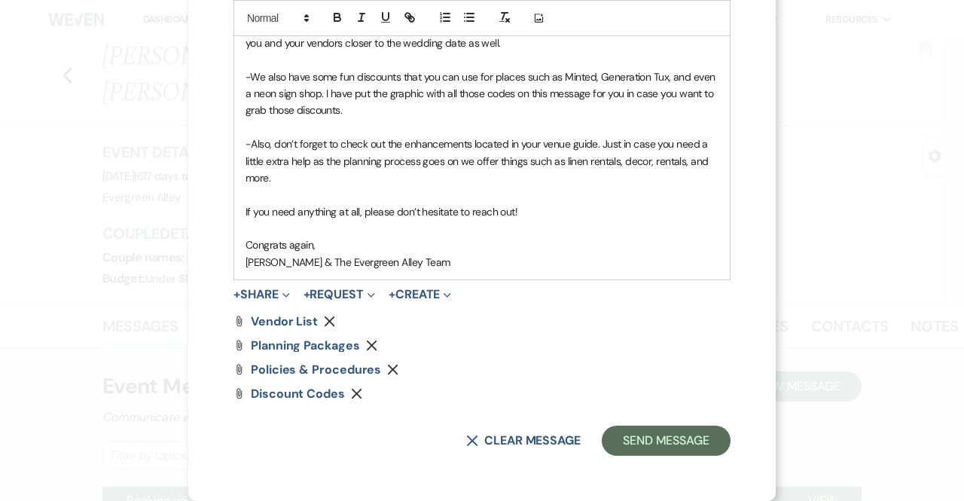
click at [328, 315] on button "Remove" at bounding box center [332, 321] width 17 height 12
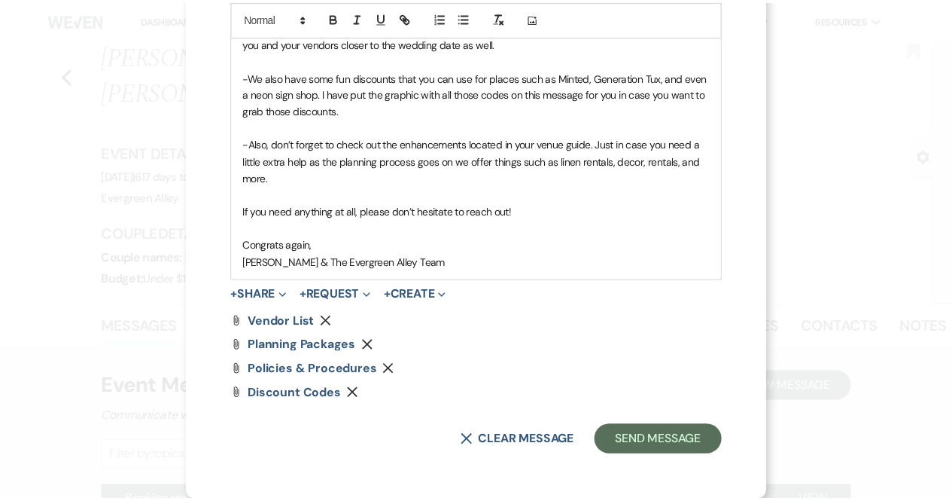
scroll to position [761, 0]
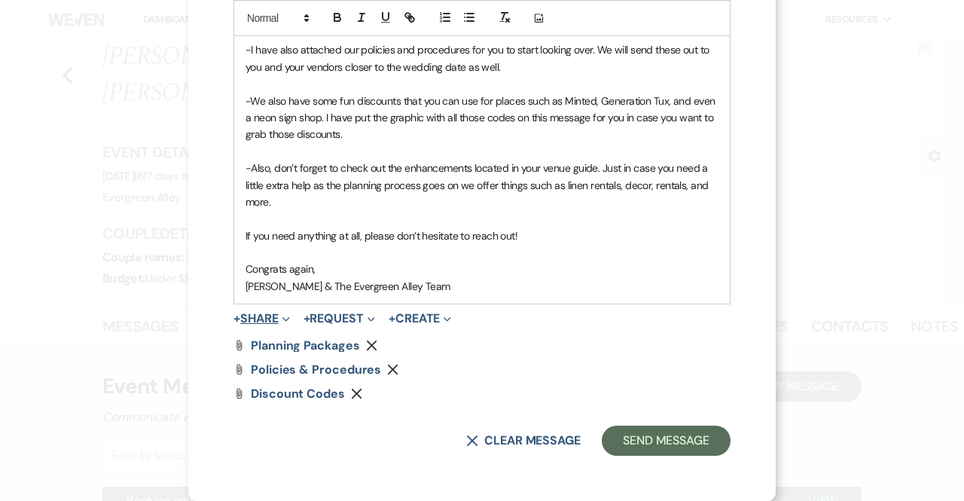
click at [285, 323] on icon "Expand" at bounding box center [286, 319] width 8 height 8
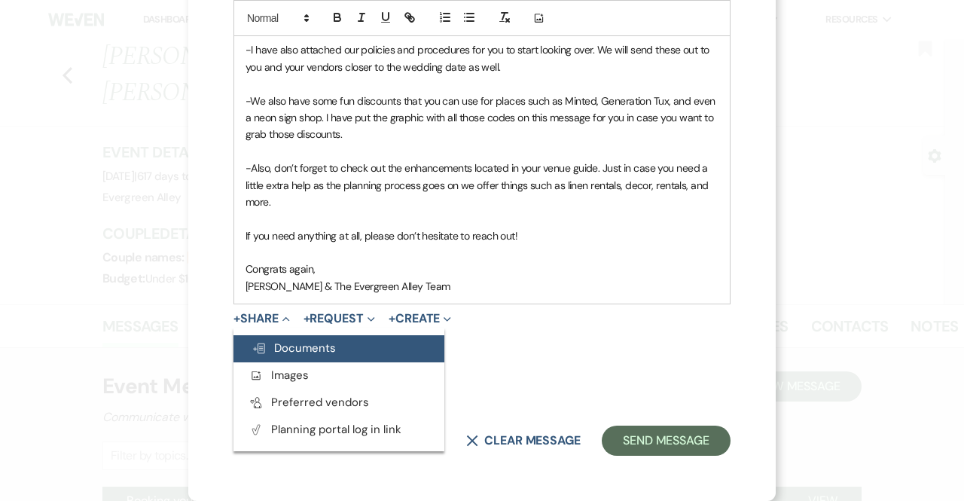
click at [294, 355] on button "Doc Upload Documents" at bounding box center [338, 348] width 211 height 27
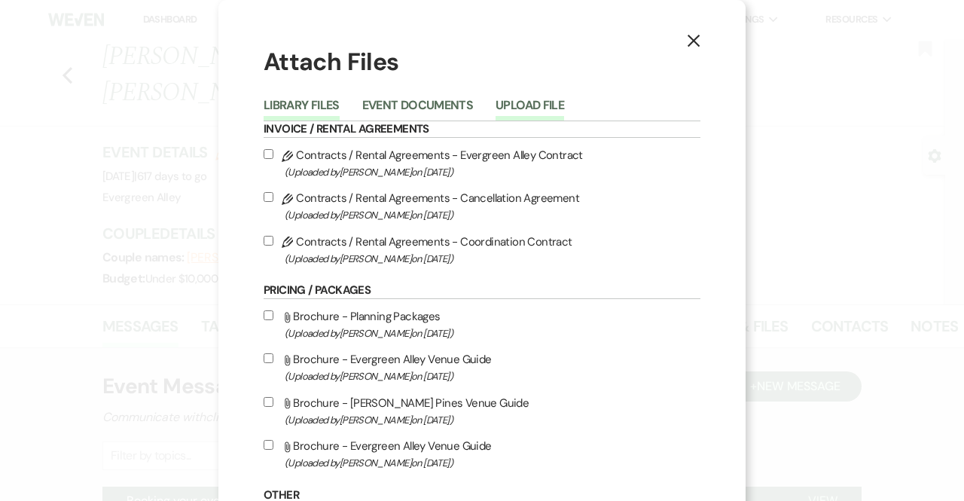
click at [535, 112] on button "Upload File" at bounding box center [529, 109] width 69 height 21
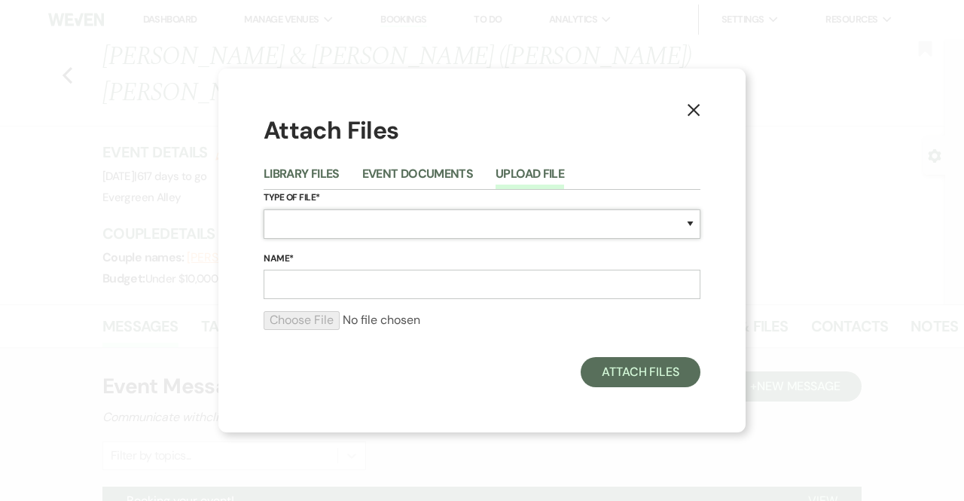
click at [361, 212] on select "Special Event Insurance Vendor Certificate of Insurance Contracts / Rental Agre…" at bounding box center [482, 223] width 437 height 29
select select "0"
click at [264, 209] on select "Special Event Insurance Vendor Certificate of Insurance Contracts / Rental Agre…" at bounding box center [482, 223] width 437 height 29
click at [346, 277] on input "Name*" at bounding box center [482, 284] width 437 height 29
type input "Vendor List"
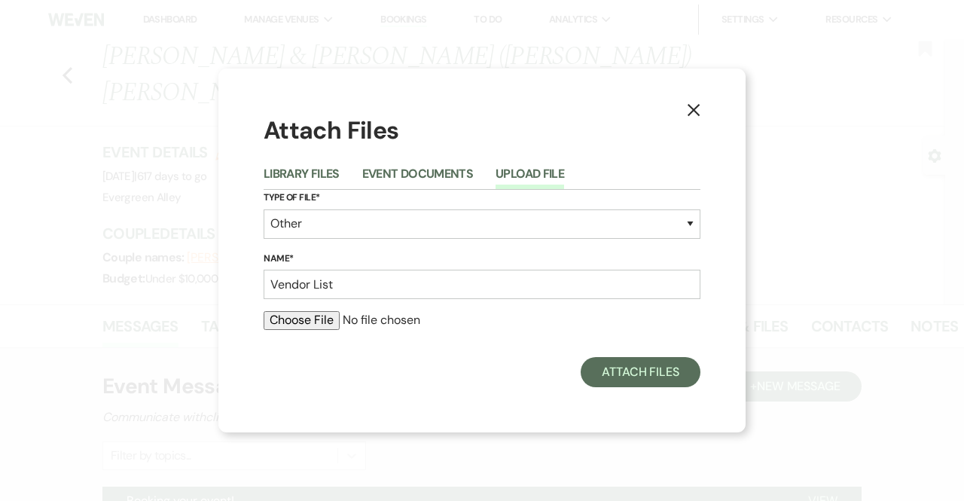
click at [292, 325] on input "file" at bounding box center [482, 320] width 437 height 18
type input "C:\fakepath\Vendor List (1).pdf"
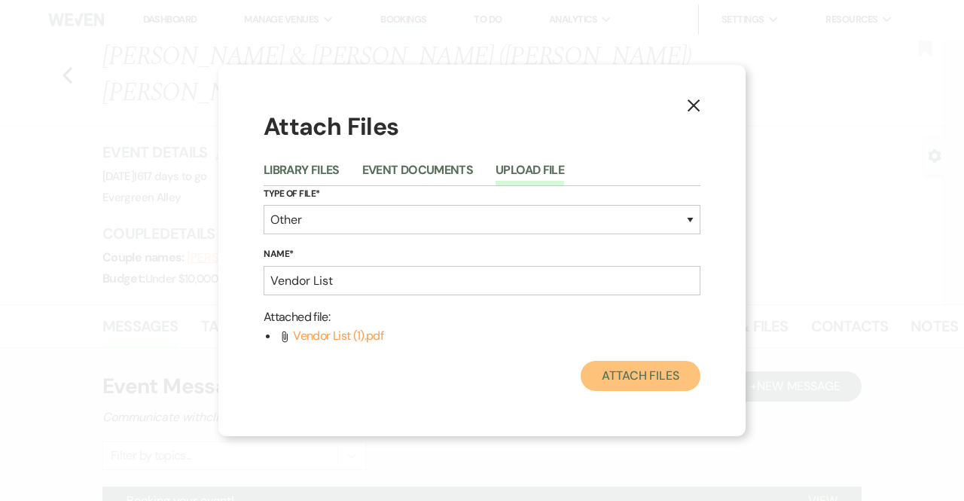
click at [642, 381] on button "Attach Files" at bounding box center [641, 376] width 120 height 30
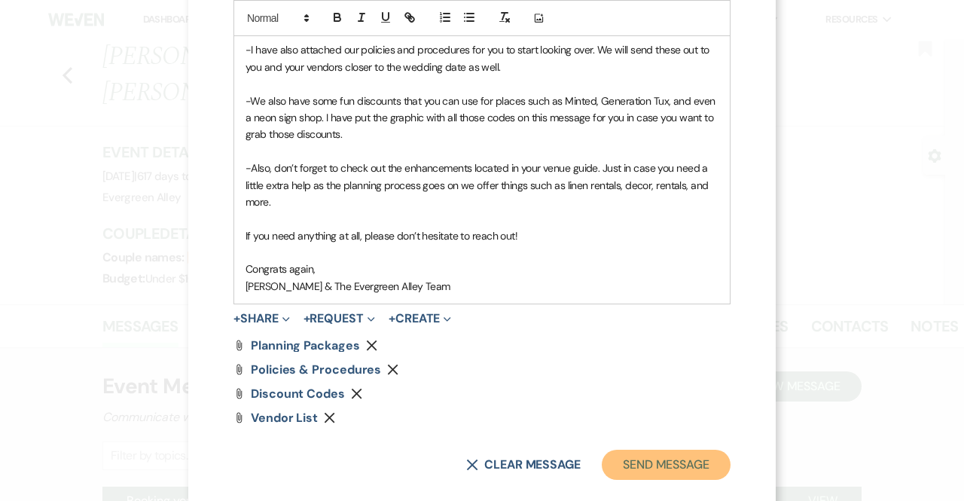
click at [651, 468] on button "Send Message" at bounding box center [666, 465] width 129 height 30
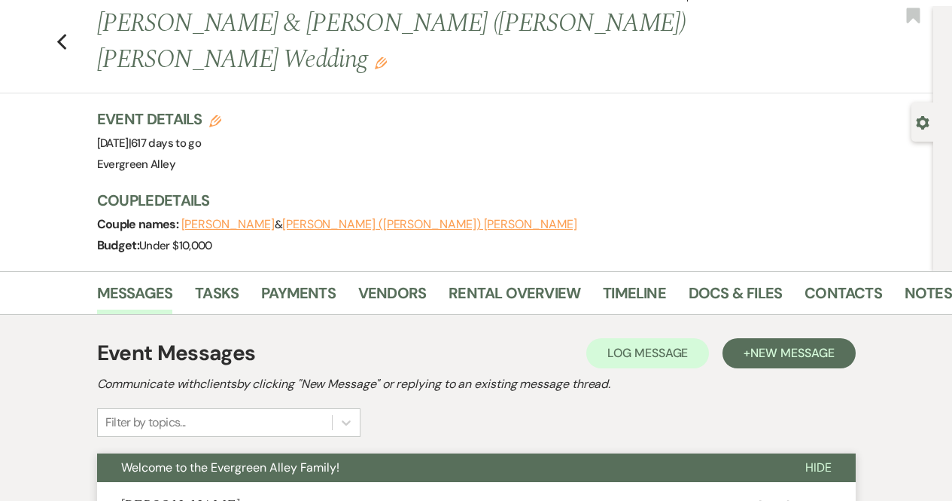
scroll to position [0, 0]
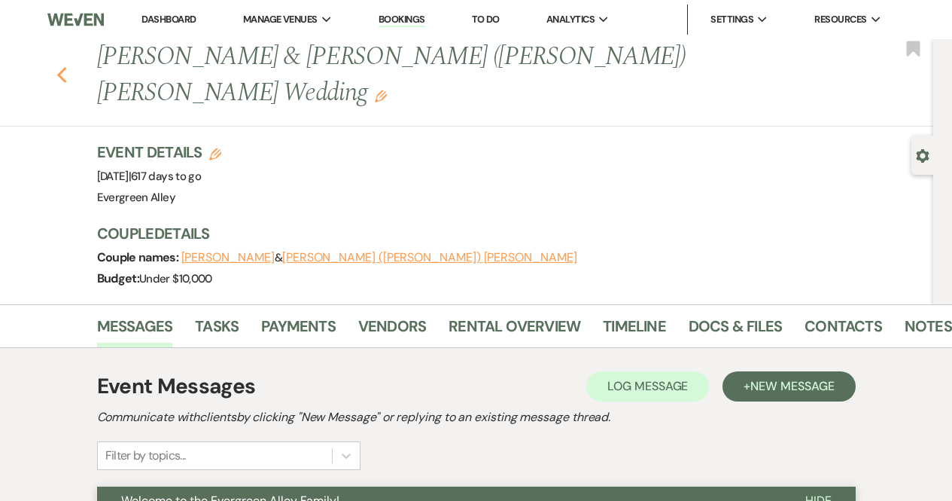
click at [66, 67] on use "button" at bounding box center [61, 75] width 10 height 17
select select "6"
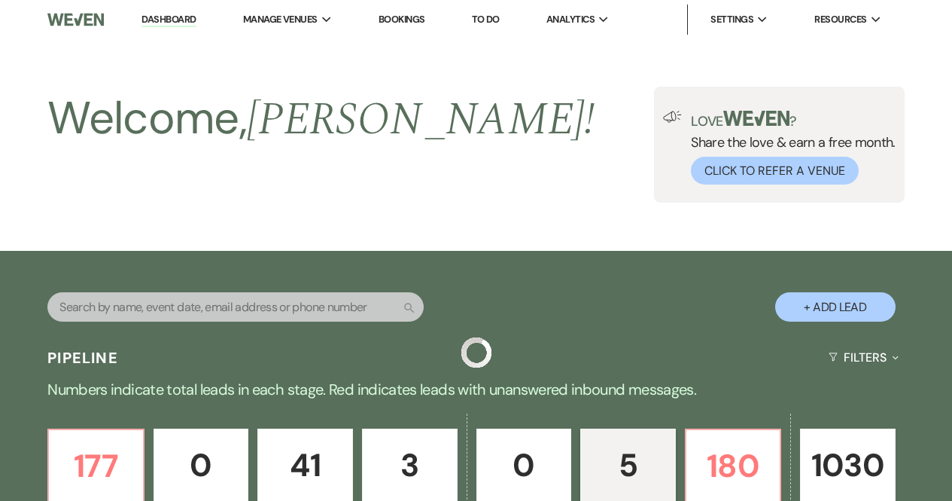
scroll to position [708, 0]
